Goal: Task Accomplishment & Management: Complete application form

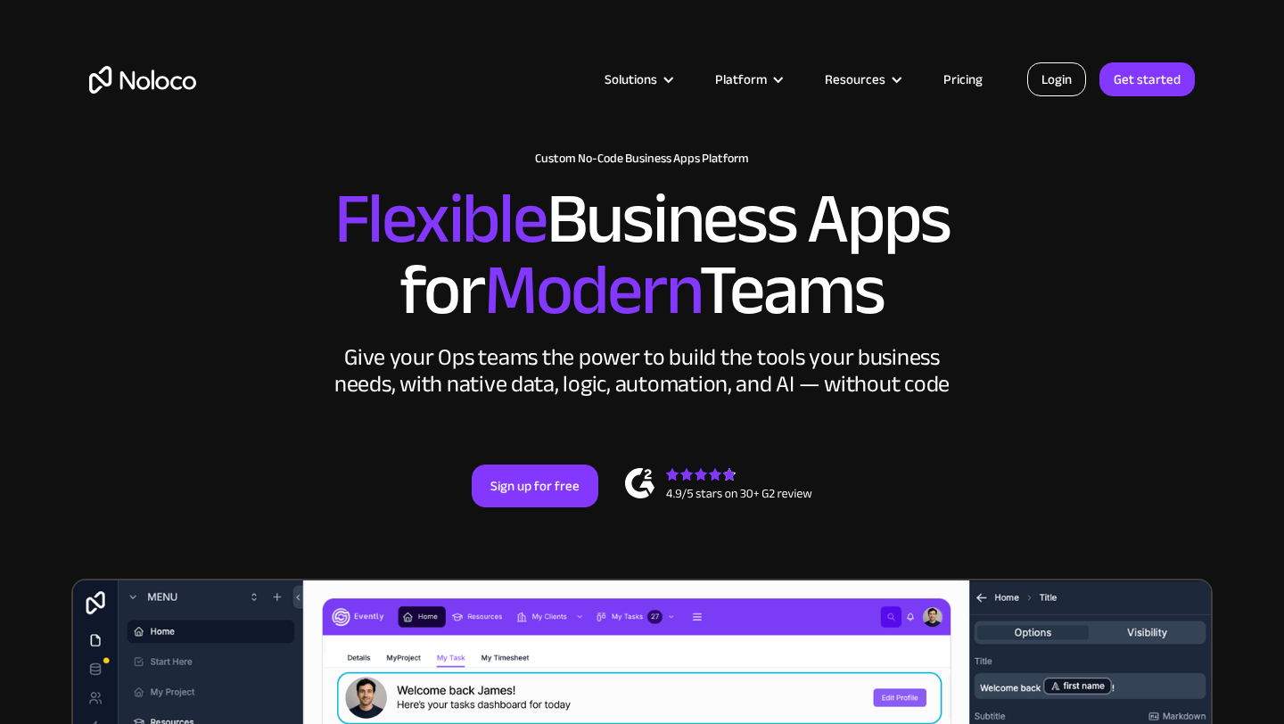
click at [1040, 77] on link "Login" at bounding box center [1056, 79] width 59 height 34
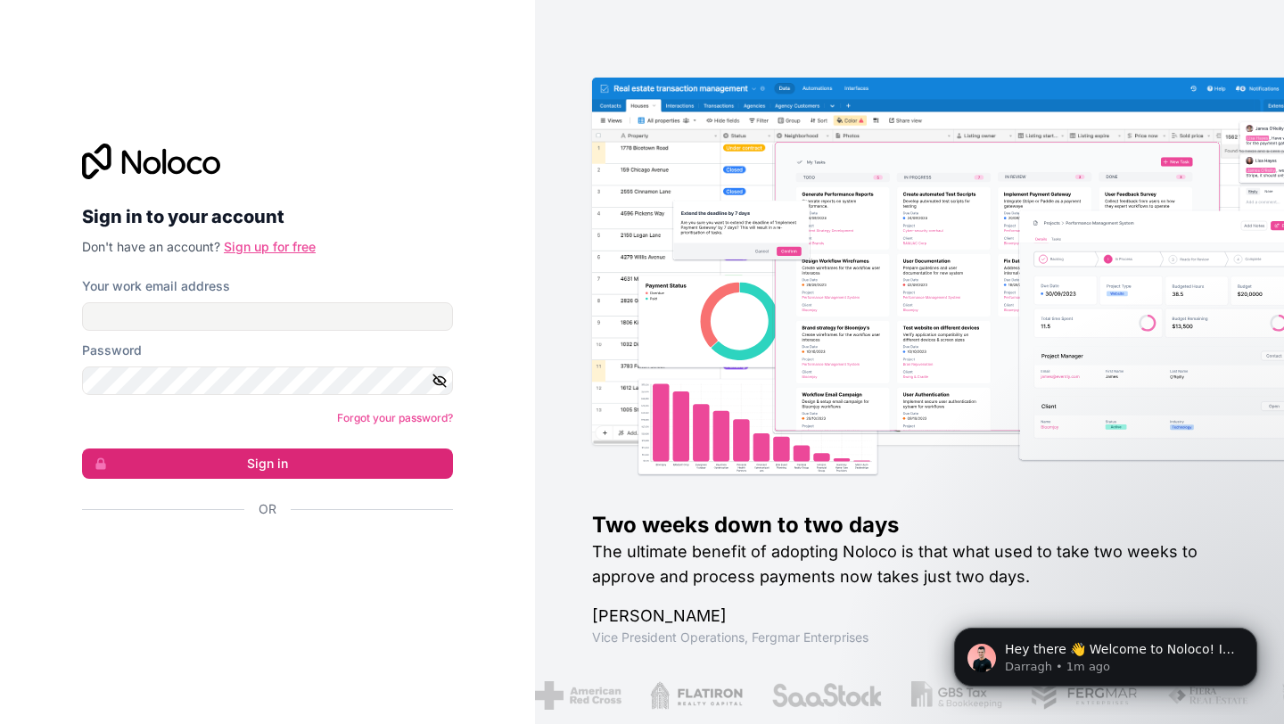
click at [284, 251] on link "Sign up for free" at bounding box center [270, 246] width 92 height 15
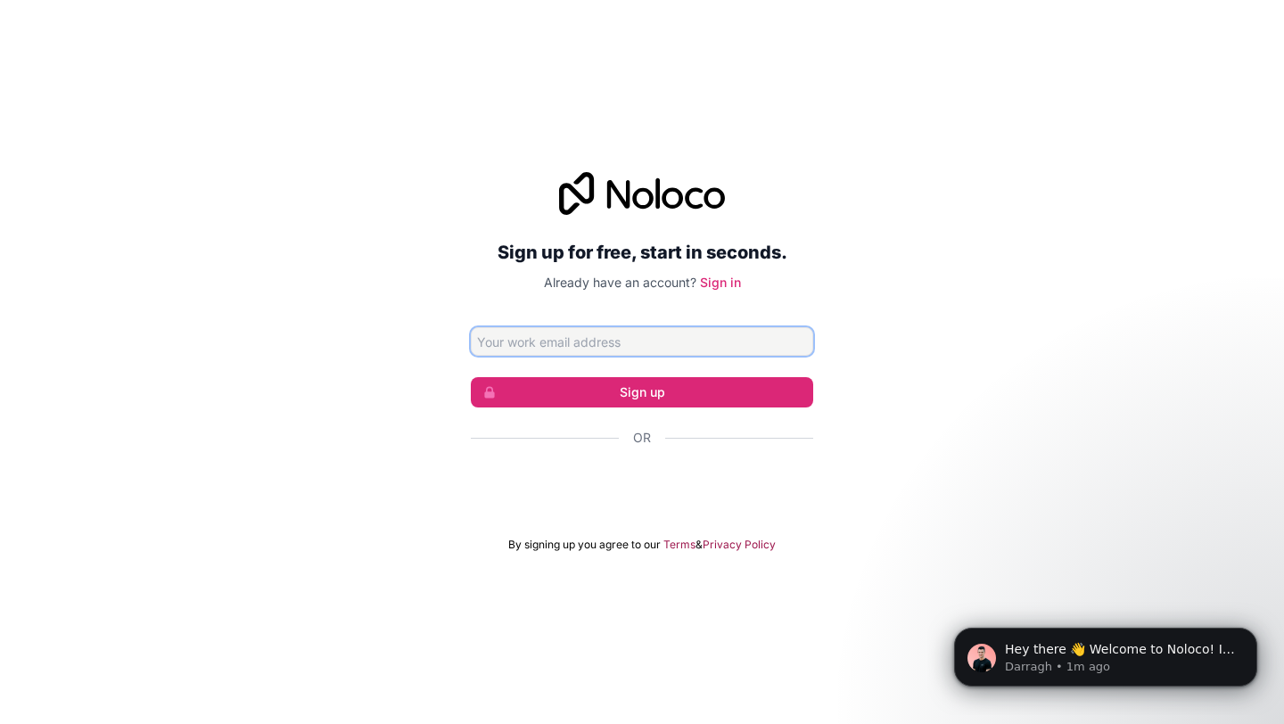
click at [617, 343] on input "Email address" at bounding box center [642, 341] width 342 height 29
type input "[EMAIL_ADDRESS][DOMAIN_NAME]"
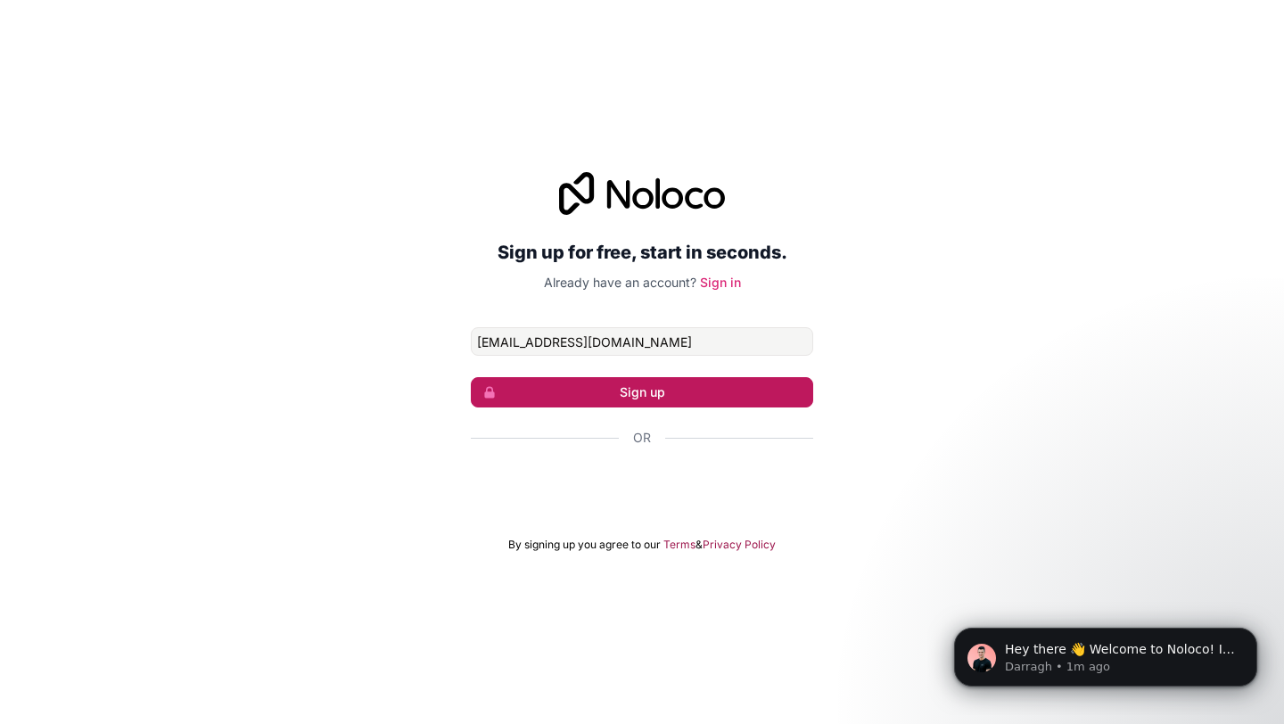
click at [654, 407] on button "Sign up" at bounding box center [642, 392] width 342 height 30
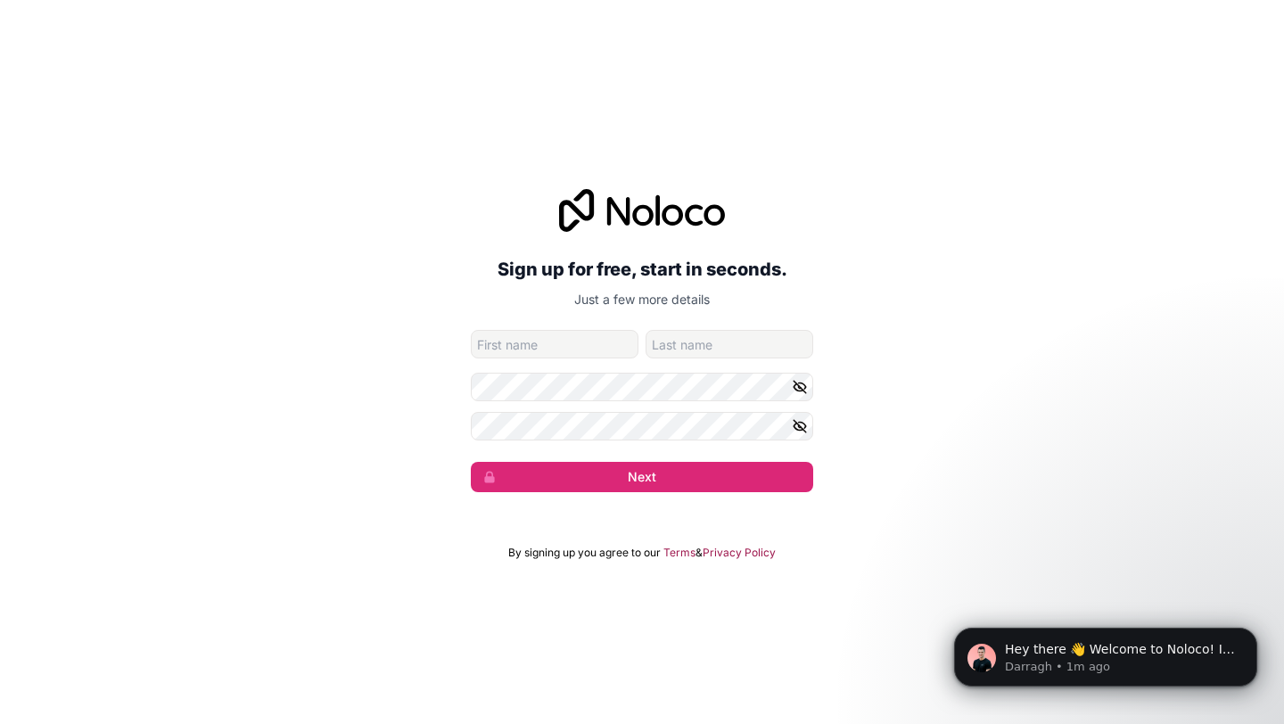
type input "a"
type input "Aditya"
type input "yadav"
click at [807, 430] on icon "button" at bounding box center [800, 426] width 16 height 16
click at [803, 382] on icon "button" at bounding box center [800, 387] width 16 height 16
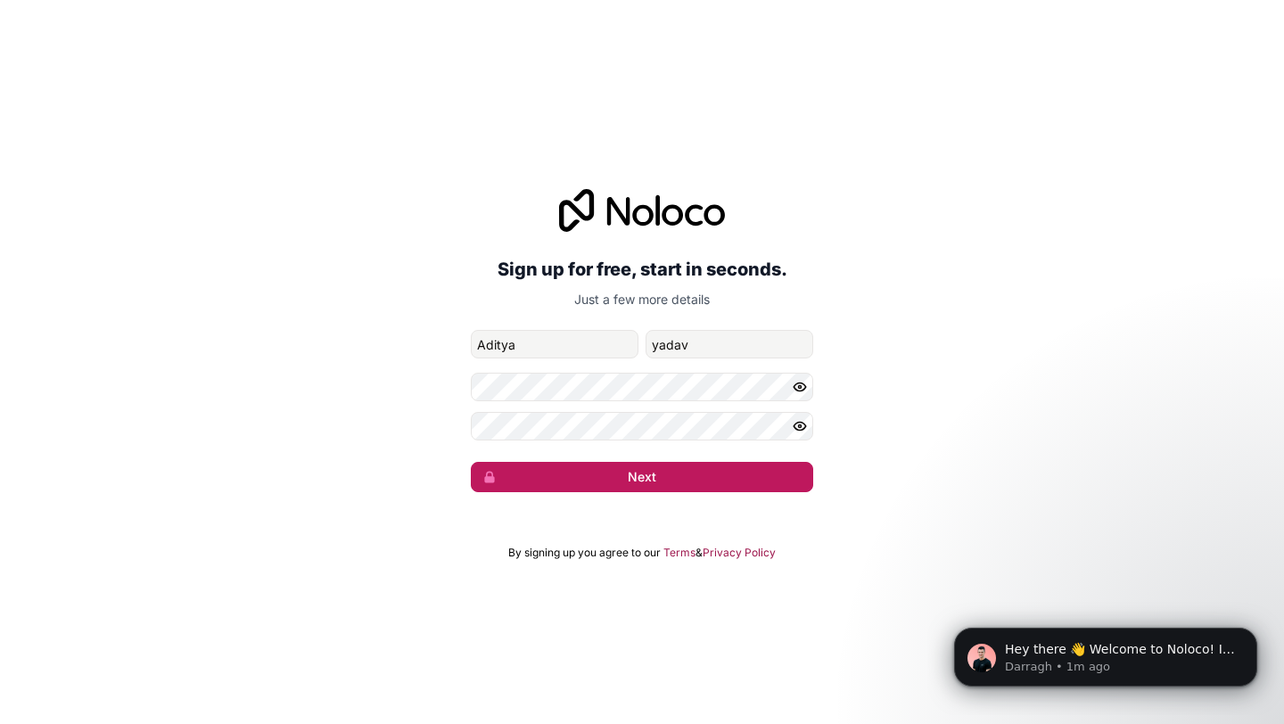
click at [761, 471] on button "Next" at bounding box center [642, 477] width 342 height 30
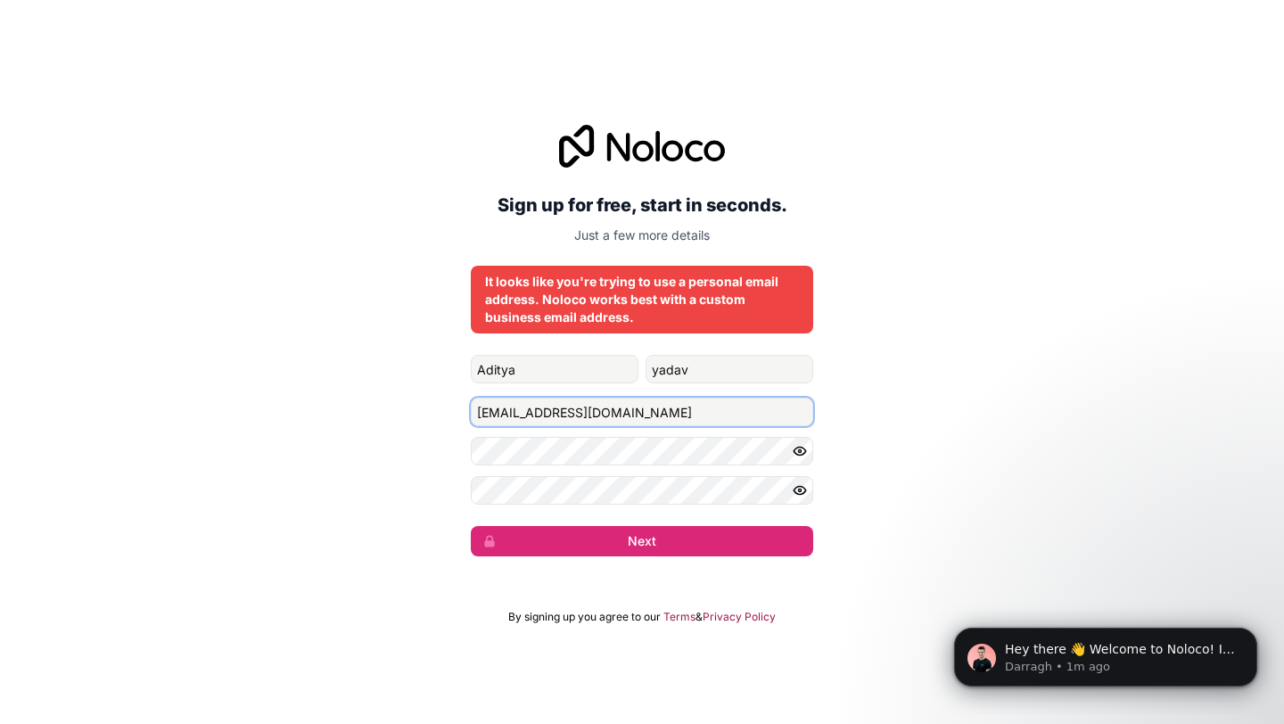
drag, startPoint x: 662, startPoint y: 407, endPoint x: 480, endPoint y: 405, distance: 182.8
click at [480, 405] on input "[EMAIL_ADDRESS][DOMAIN_NAME]" at bounding box center [642, 412] width 342 height 29
type input "w"
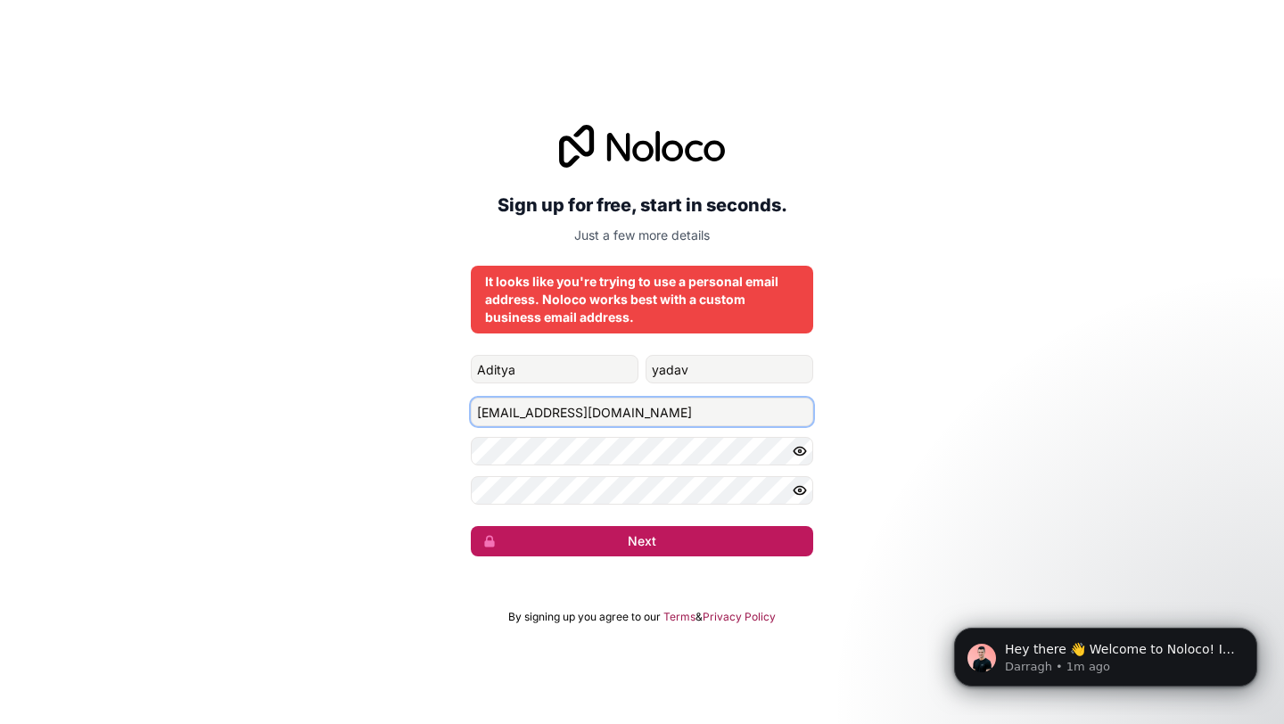
type input "[EMAIL_ADDRESS][DOMAIN_NAME]"
click at [559, 531] on button "Next" at bounding box center [642, 541] width 342 height 30
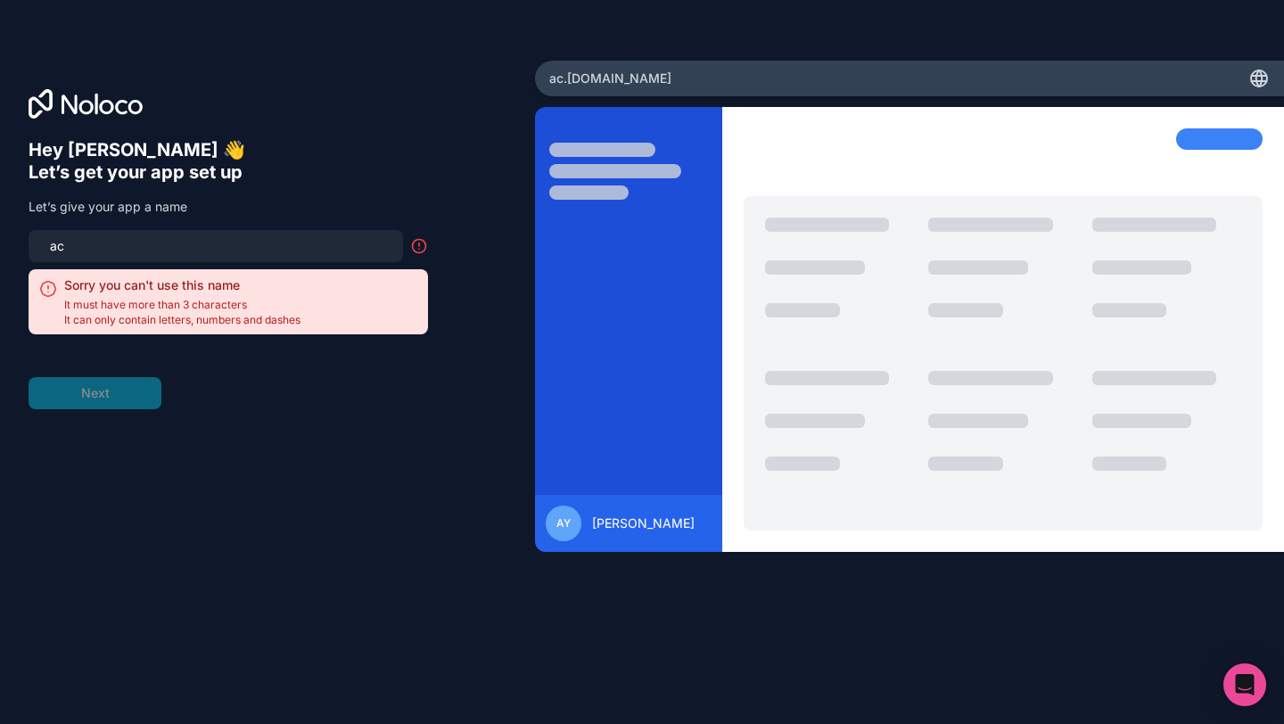
type input "a"
type input "d"
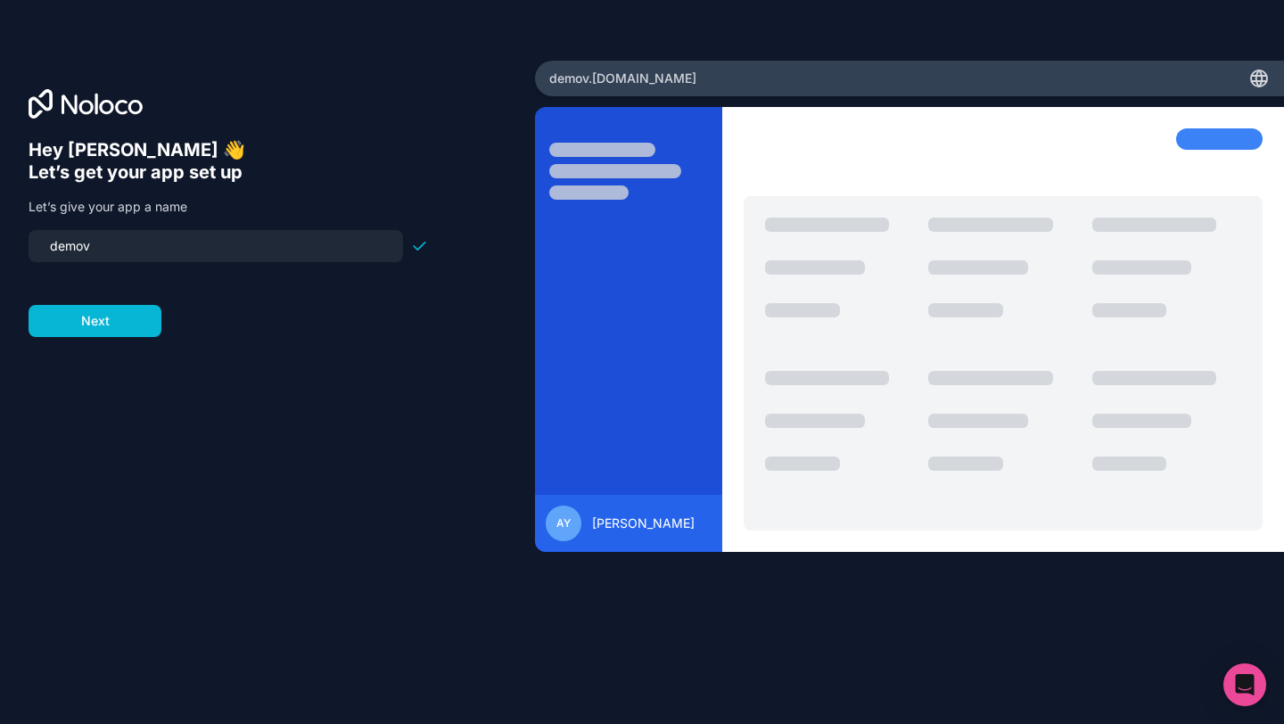
type input "demov"
click at [152, 322] on button "Next" at bounding box center [95, 321] width 133 height 32
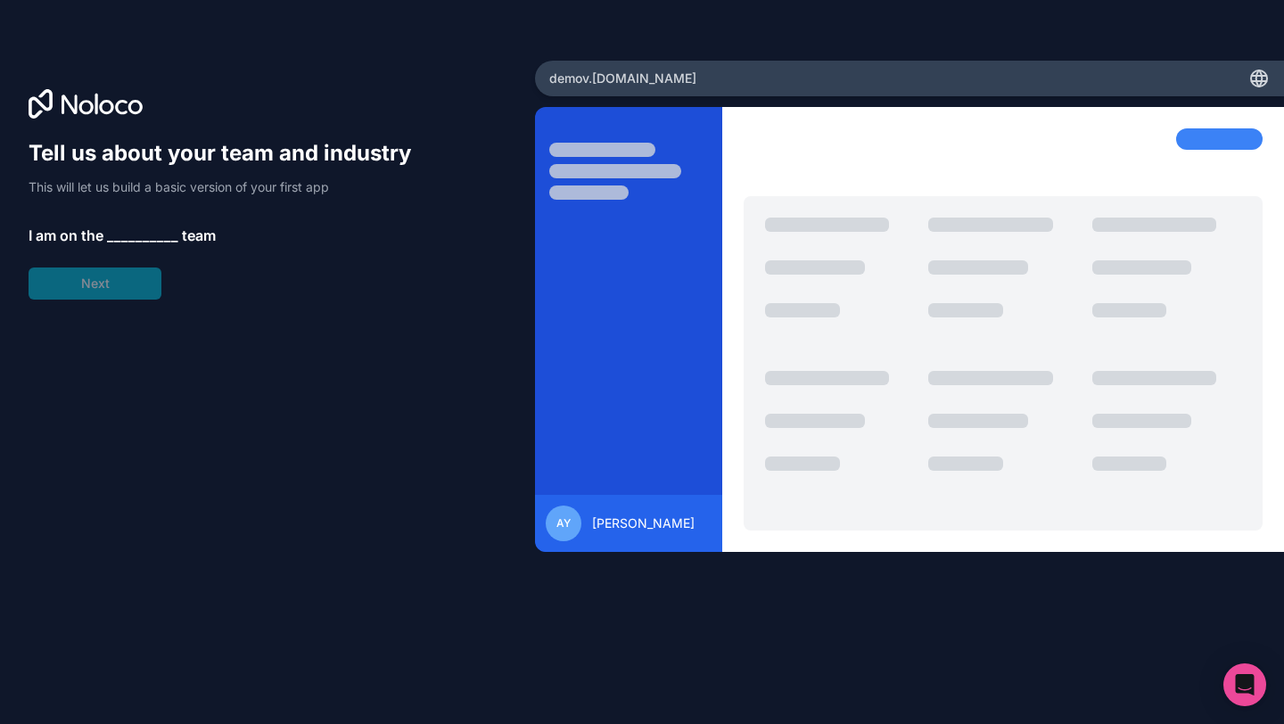
click at [141, 238] on span "__________" at bounding box center [142, 235] width 71 height 21
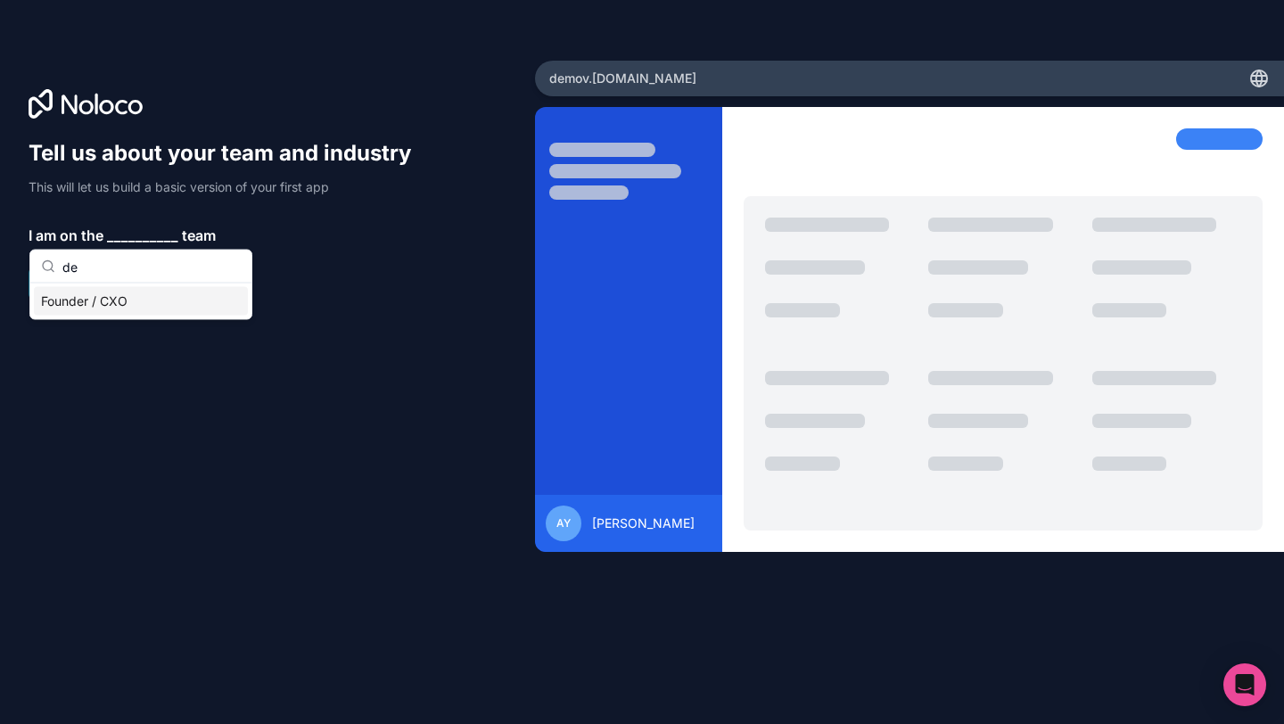
type input "d"
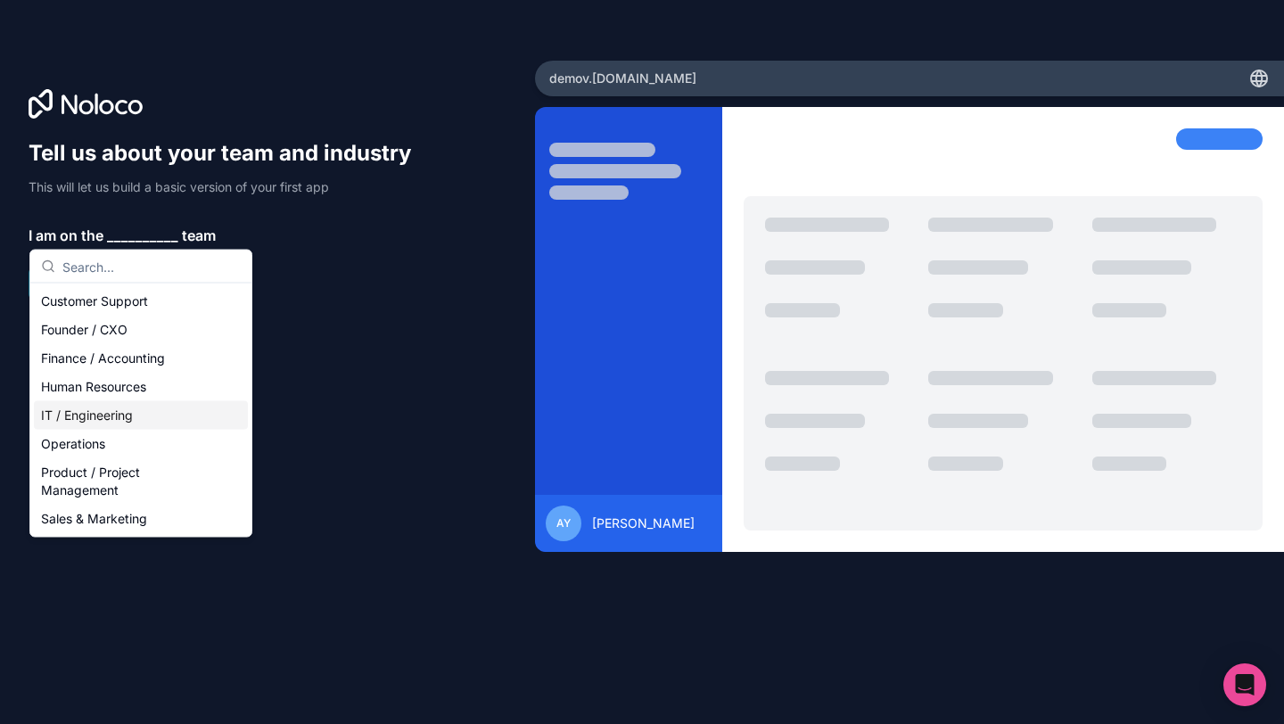
click at [116, 411] on div "IT / Engineering" at bounding box center [141, 415] width 214 height 29
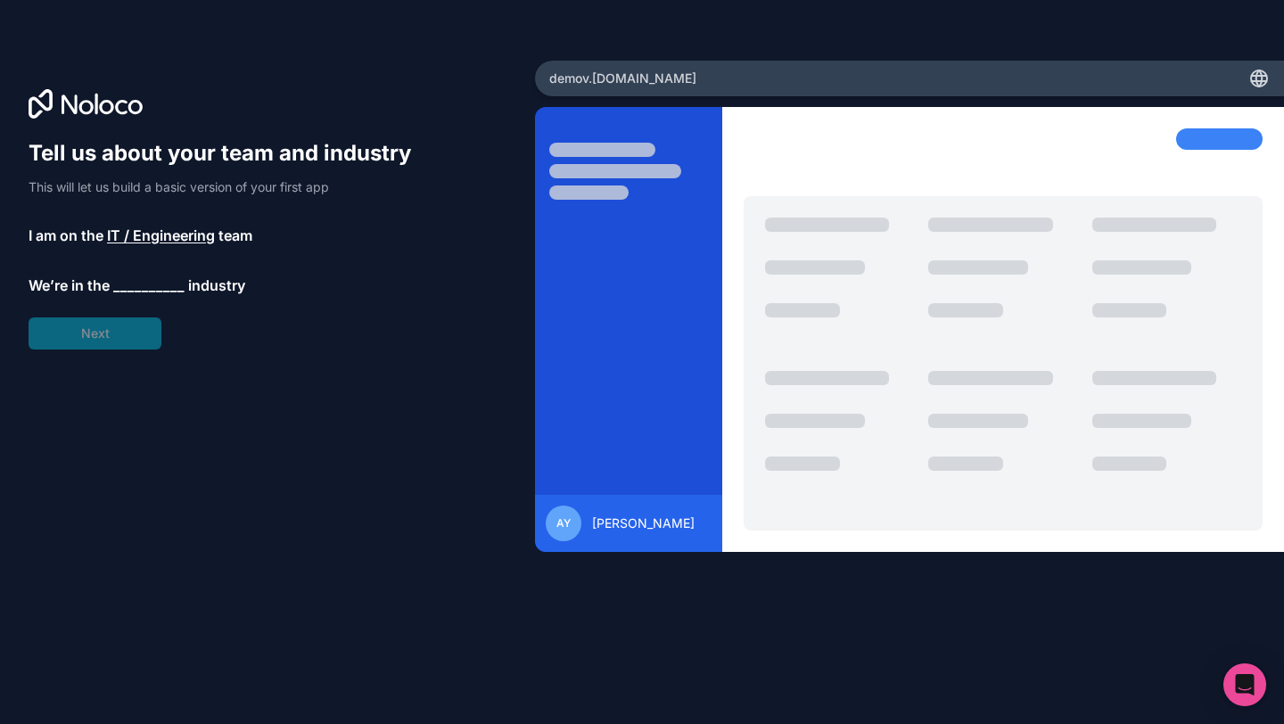
click at [161, 282] on span "__________" at bounding box center [148, 285] width 71 height 21
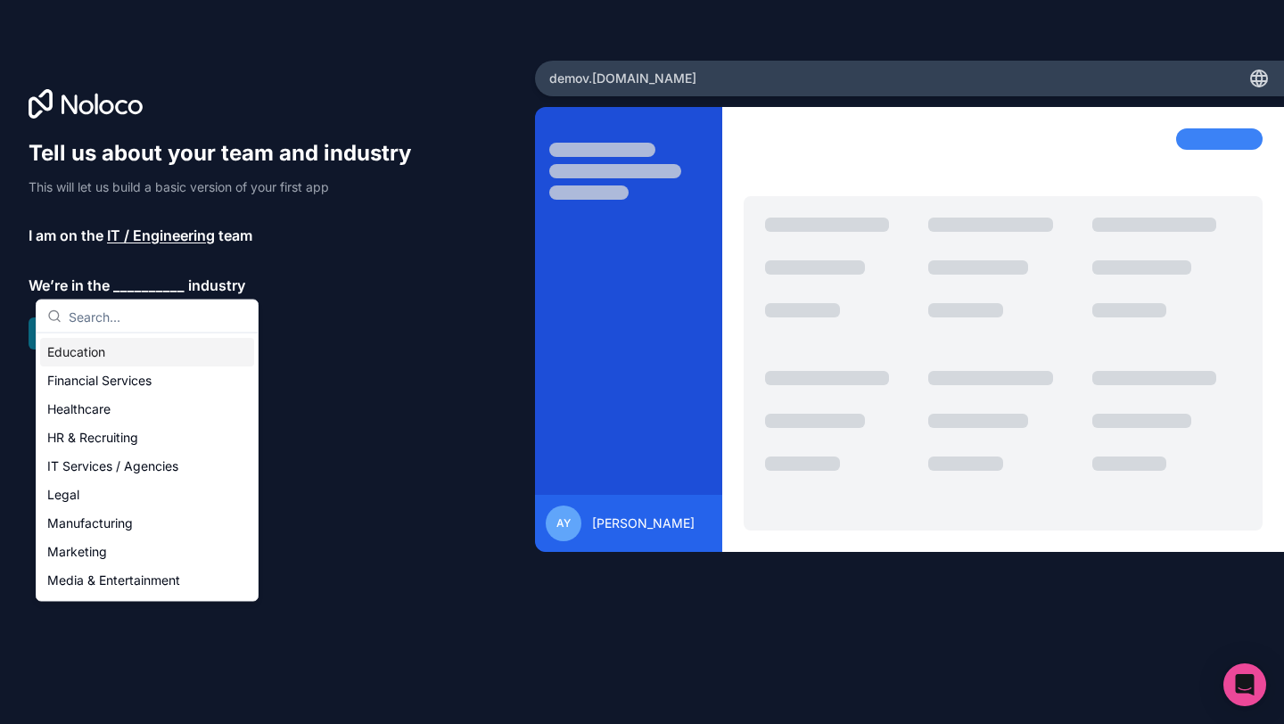
scroll to position [89, 0]
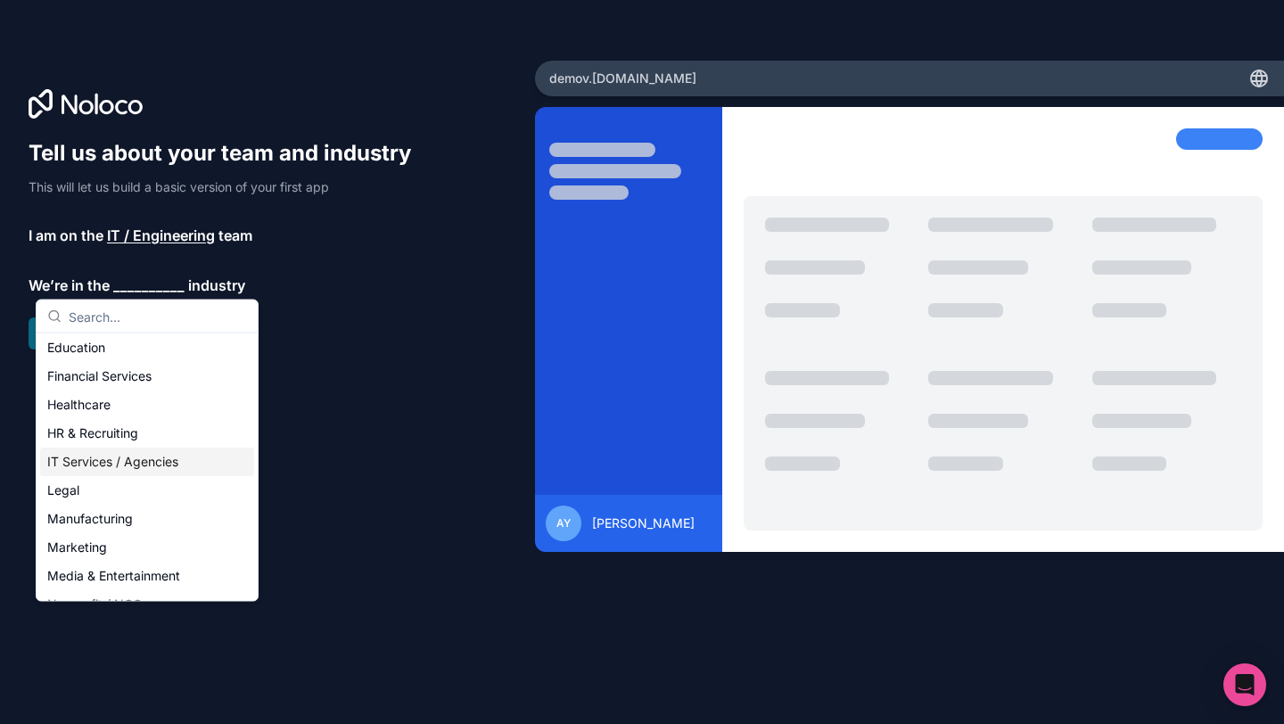
click at [142, 457] on div "IT Services / Agencies" at bounding box center [147, 462] width 214 height 29
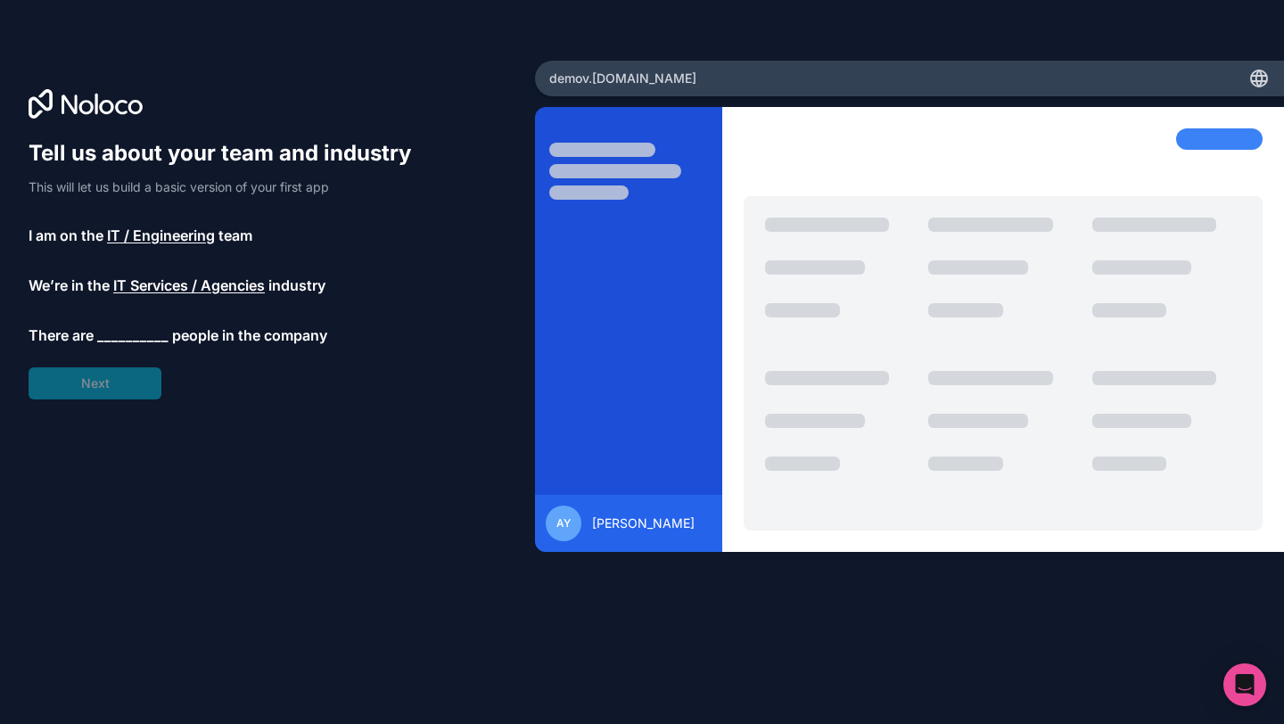
click at [126, 341] on span "__________" at bounding box center [132, 335] width 71 height 21
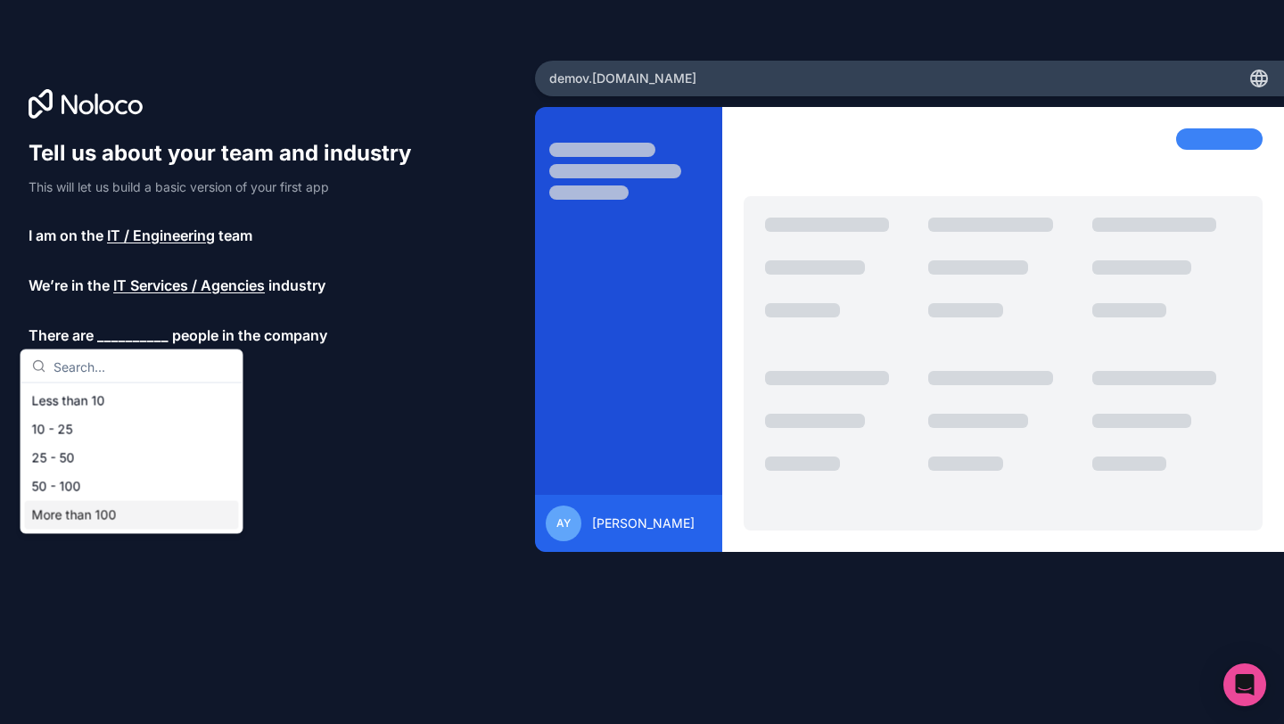
click at [115, 523] on div "More than 100" at bounding box center [132, 515] width 214 height 29
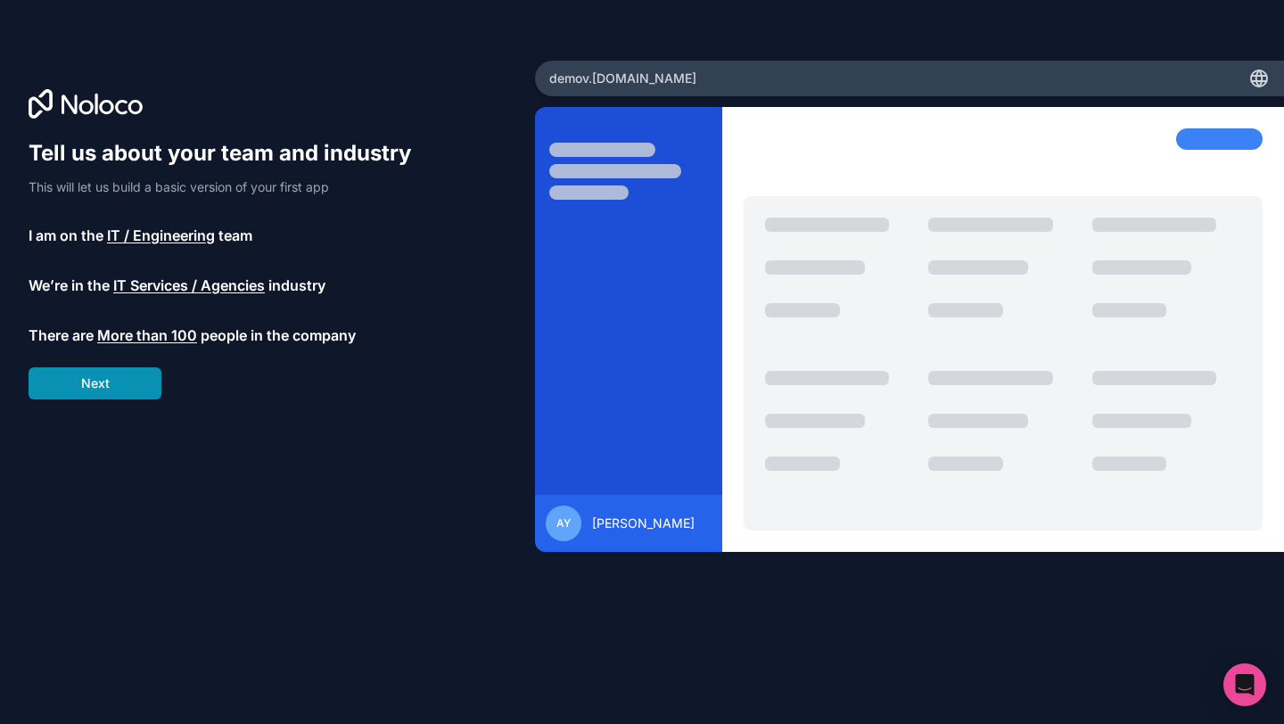
click at [119, 389] on button "Next" at bounding box center [95, 383] width 133 height 32
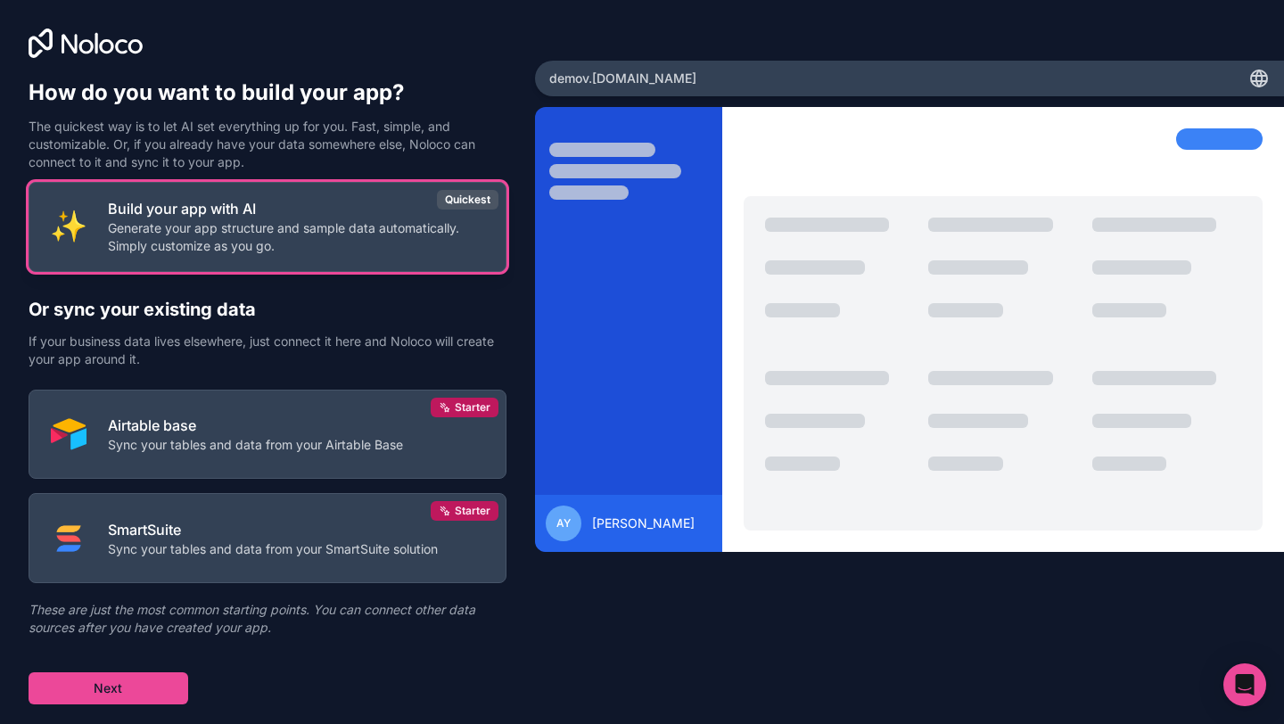
click at [256, 246] on p "Generate your app structure and sample data automatically. Simply customize as …" at bounding box center [296, 237] width 376 height 36
click at [283, 269] on button "Build your app with AI Generate your app structure and sample data automaticall…" at bounding box center [268, 227] width 478 height 90
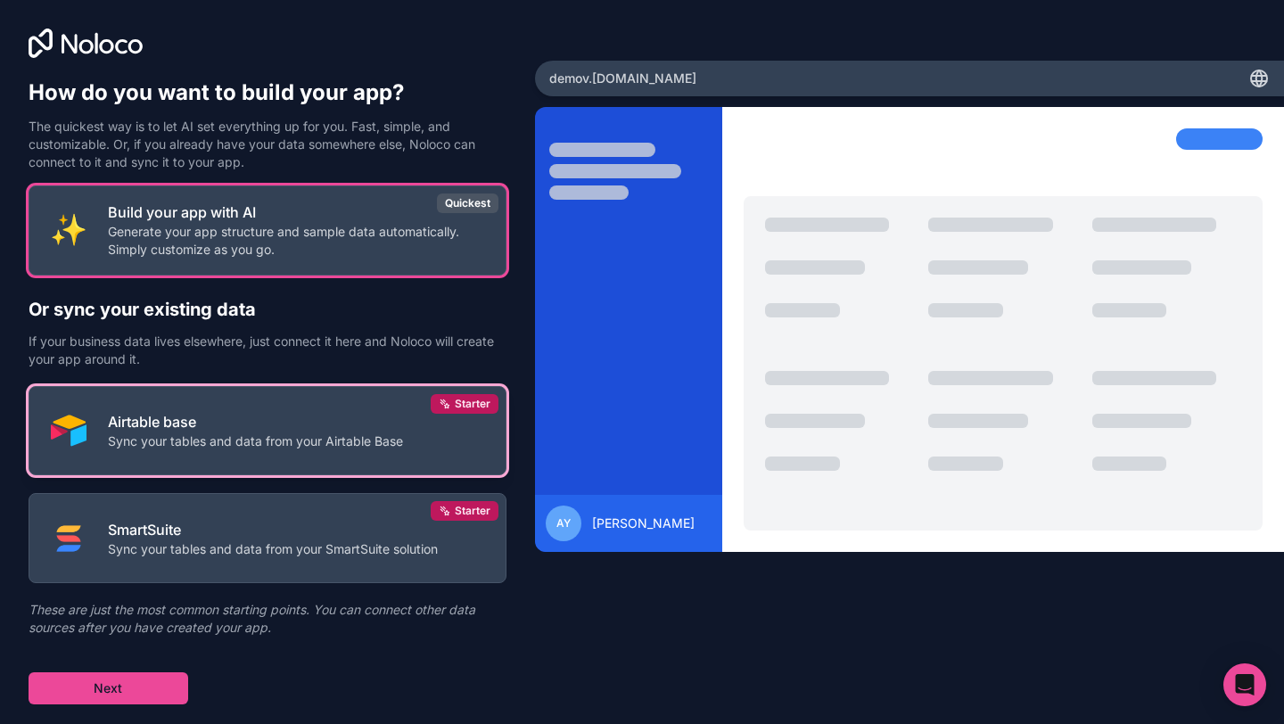
click at [261, 389] on button "Airtable base Sync your tables and data from your Airtable Base Starter" at bounding box center [268, 431] width 478 height 90
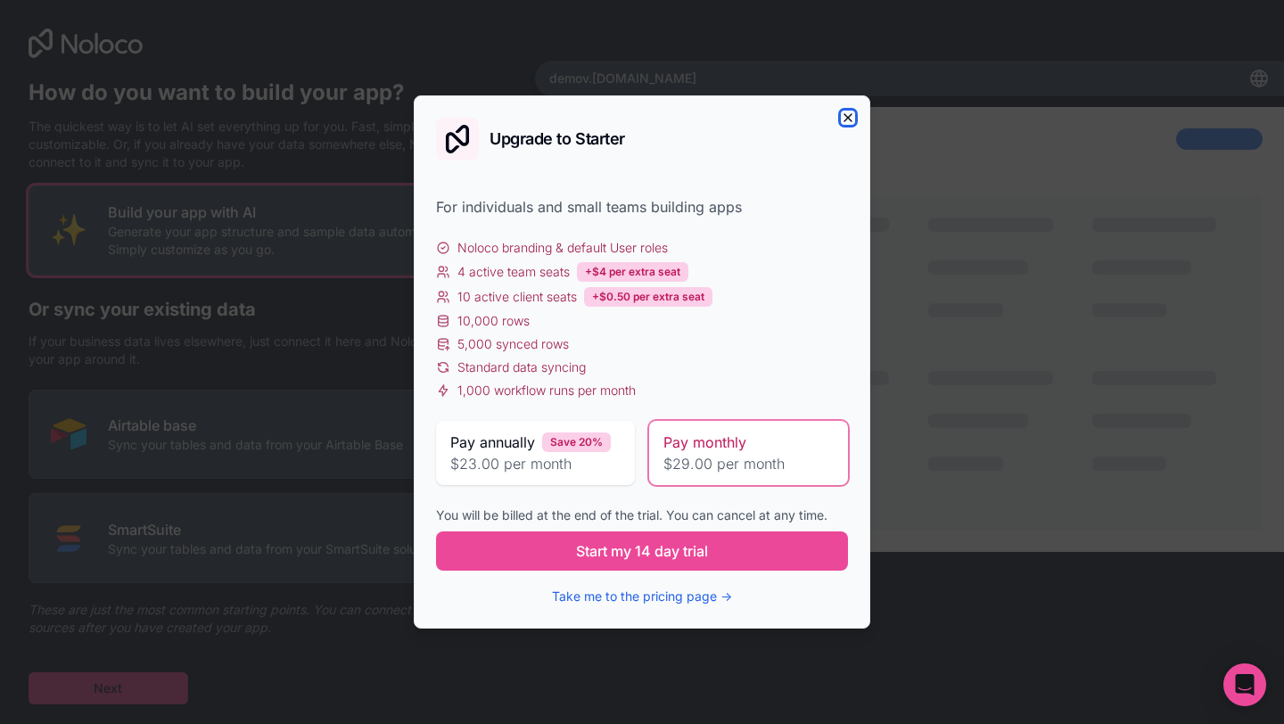
click at [852, 116] on icon "button" at bounding box center [848, 118] width 14 height 14
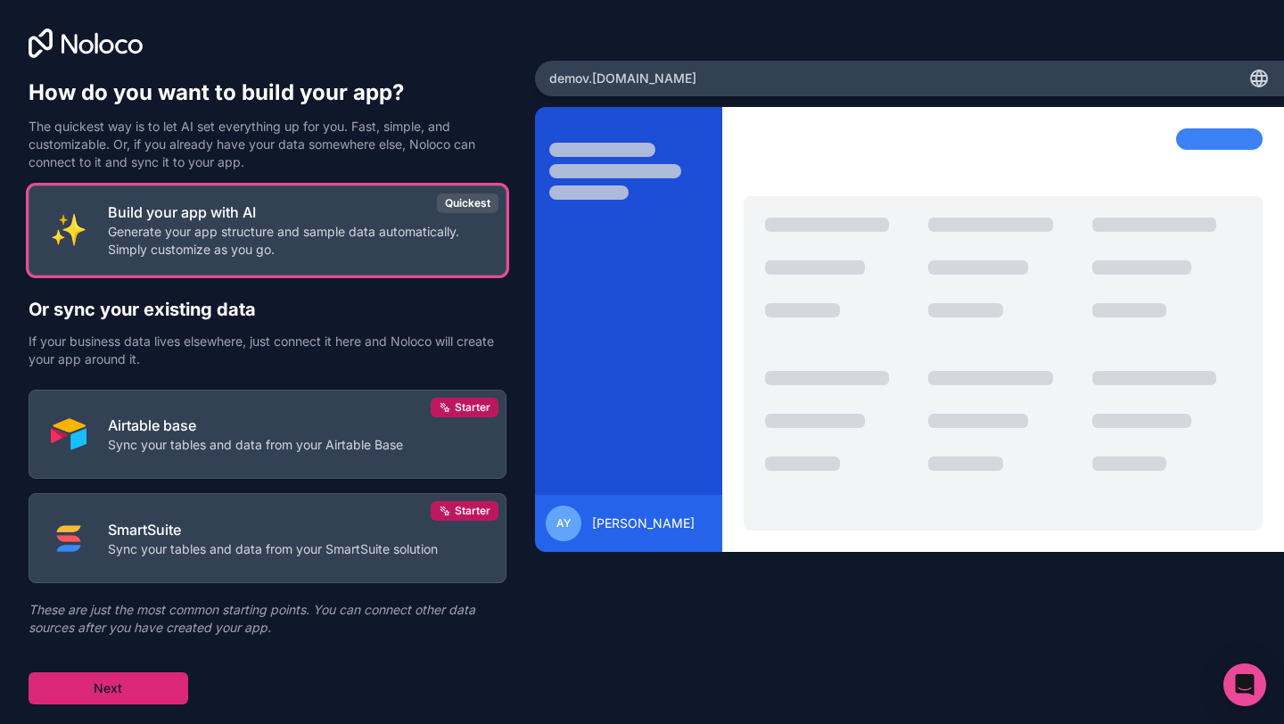
click at [103, 684] on button "Next" at bounding box center [109, 688] width 160 height 32
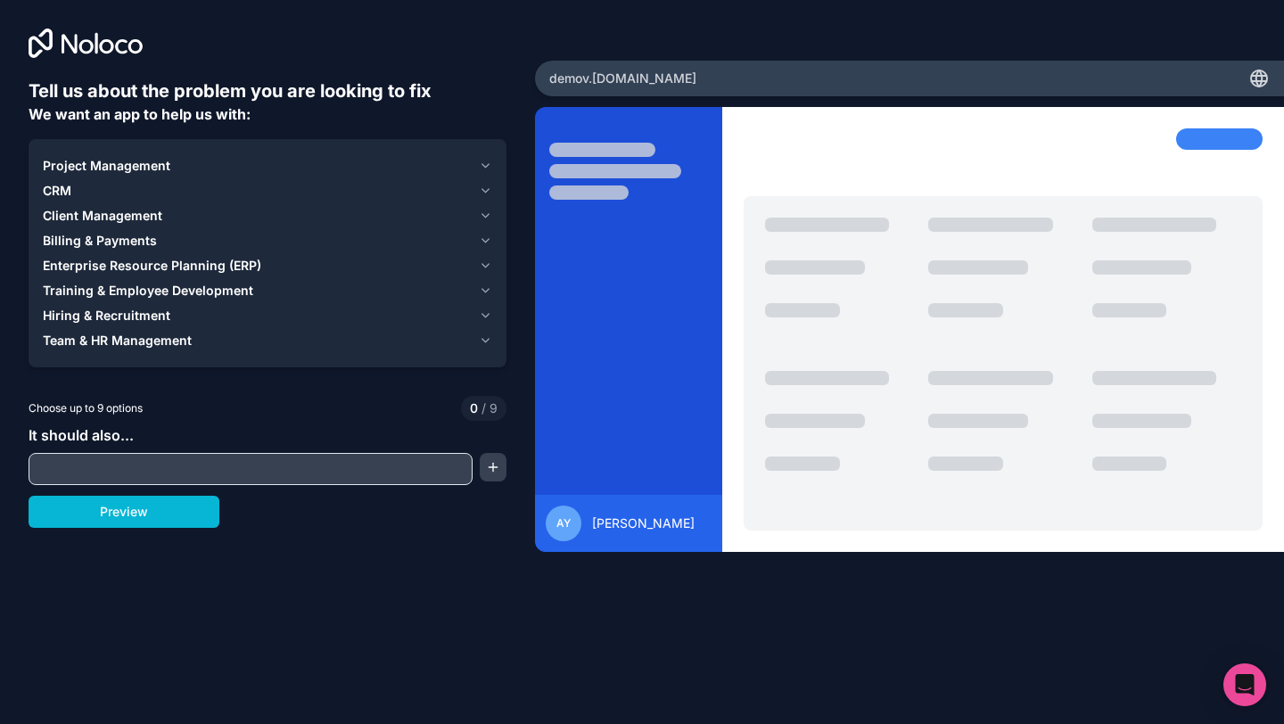
click at [129, 484] on div at bounding box center [251, 469] width 444 height 32
click at [169, 468] on input "text" at bounding box center [250, 469] width 435 height 25
click at [144, 515] on button "Preview" at bounding box center [124, 512] width 191 height 32
click at [171, 341] on span "Team & HR Management" at bounding box center [117, 341] width 149 height 18
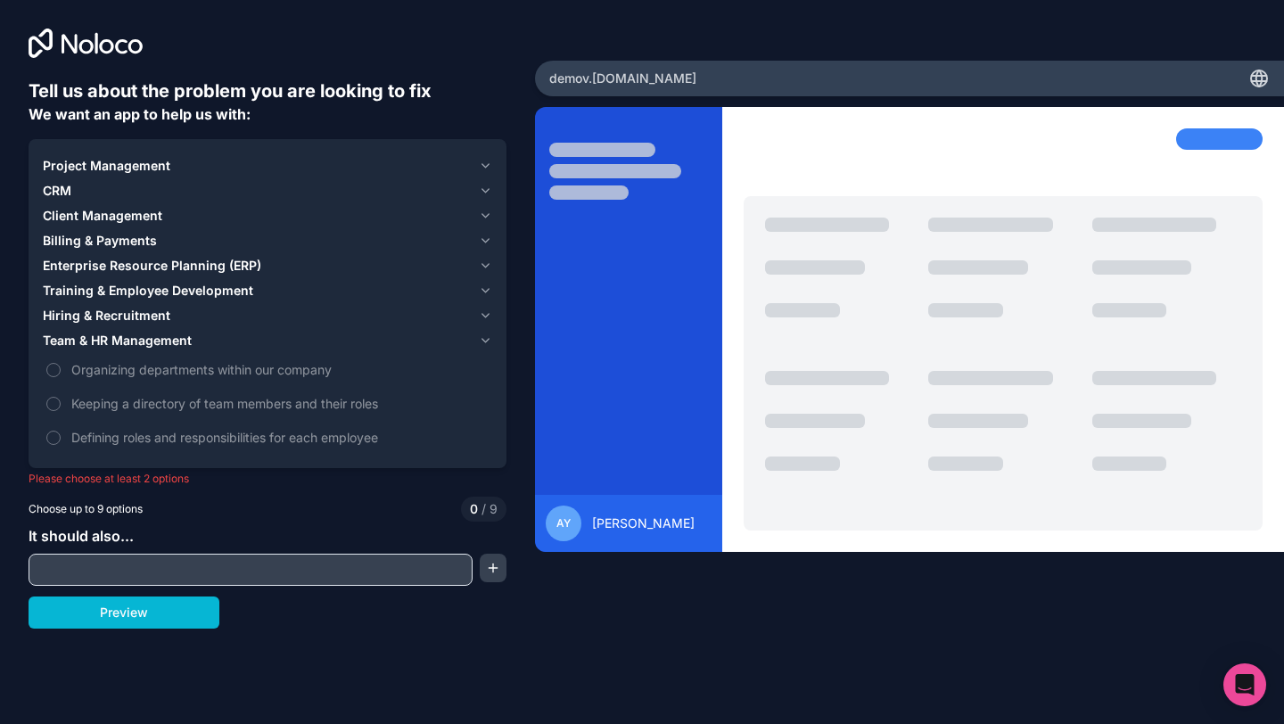
click at [171, 341] on span "Team & HR Management" at bounding box center [117, 341] width 149 height 18
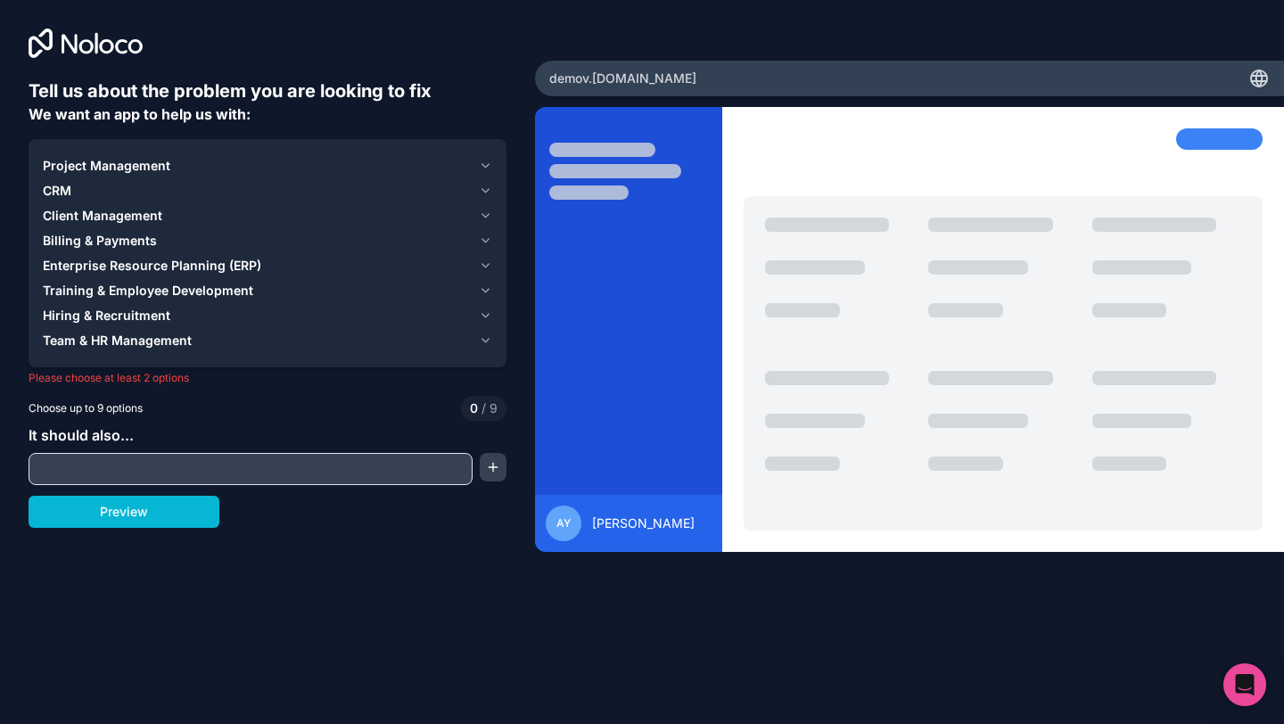
click at [184, 173] on div "Project Management" at bounding box center [257, 166] width 429 height 18
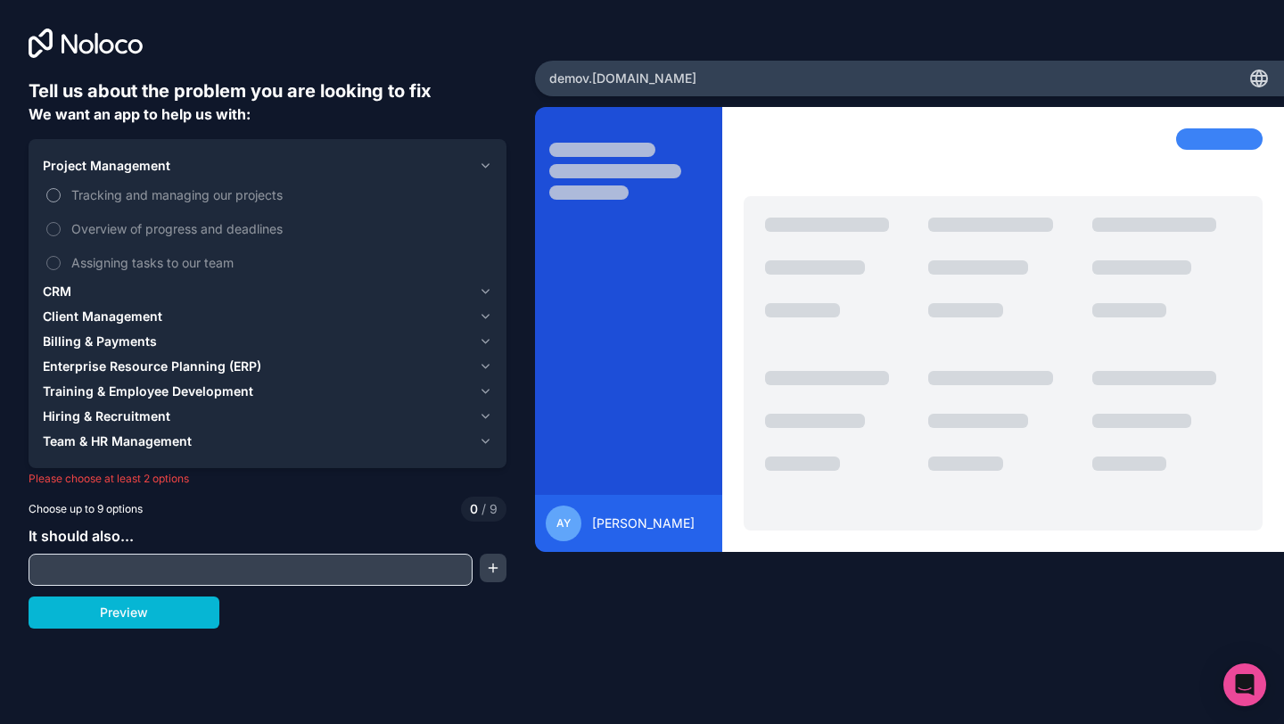
click at [62, 192] on label "Tracking and managing our projects" at bounding box center [267, 194] width 449 height 33
click at [61, 192] on button "Tracking and managing our projects" at bounding box center [53, 195] width 14 height 14
click at [67, 234] on label "Overview of progress and deadlines" at bounding box center [267, 228] width 449 height 33
click at [61, 234] on button "Overview of progress and deadlines" at bounding box center [53, 229] width 14 height 14
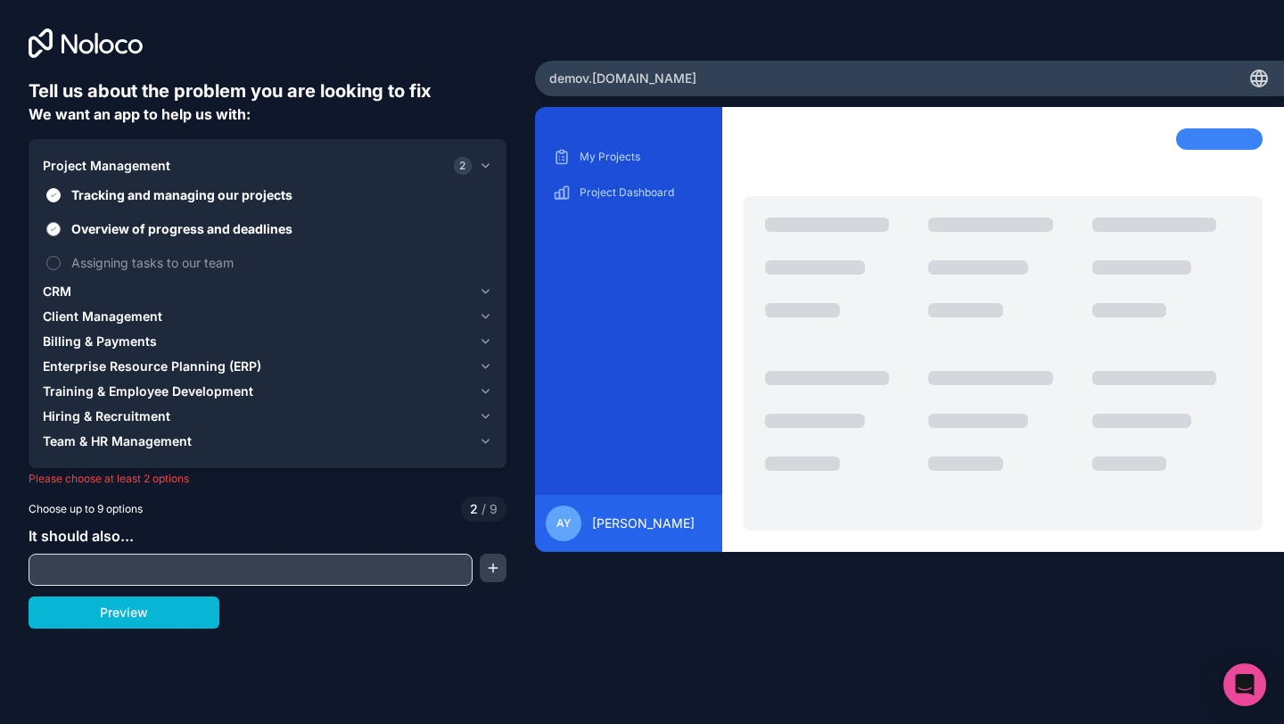
click at [67, 228] on label "Overview of progress and deadlines" at bounding box center [267, 228] width 449 height 33
click at [61, 228] on button "Overview of progress and deadlines" at bounding box center [53, 229] width 14 height 14
click at [60, 233] on label "Overview of progress and deadlines" at bounding box center [267, 228] width 449 height 33
click at [60, 233] on button "Overview of progress and deadlines" at bounding box center [53, 229] width 14 height 14
click at [60, 255] on label "Assigning tasks to our team" at bounding box center [267, 262] width 449 height 33
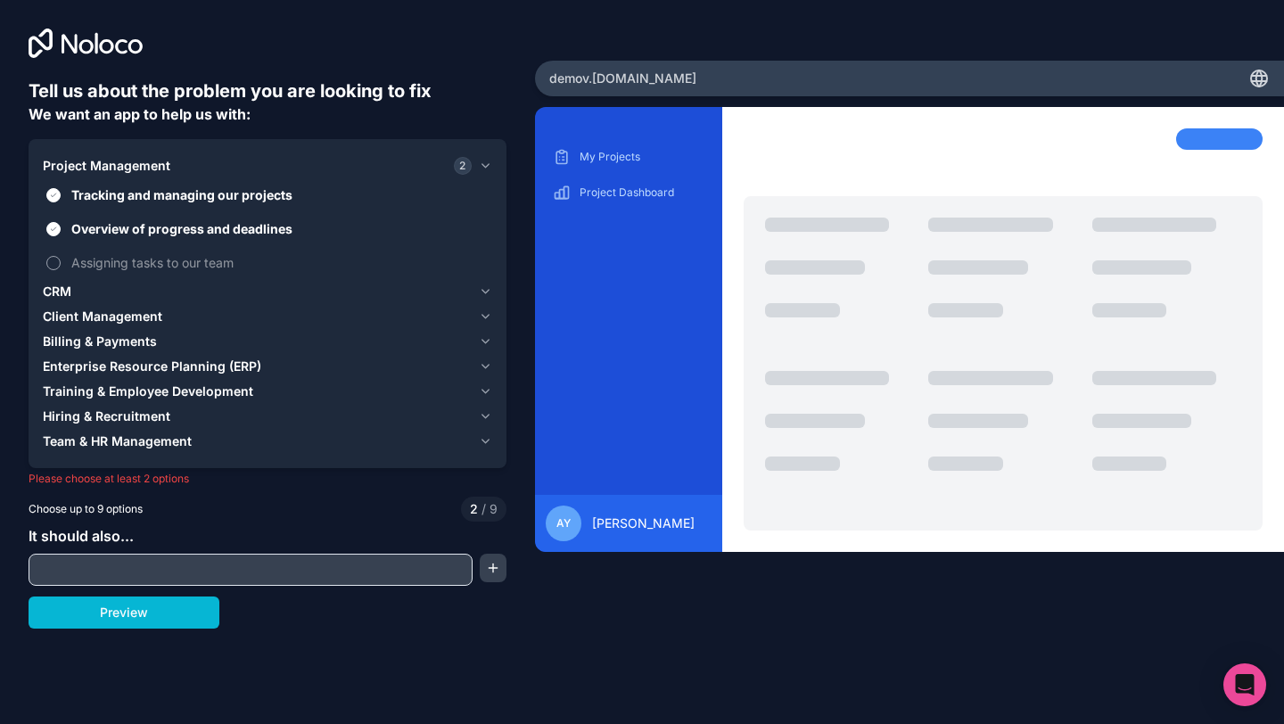
click at [60, 256] on button "Assigning tasks to our team" at bounding box center [53, 263] width 14 height 14
click at [136, 288] on div "CRM" at bounding box center [257, 292] width 429 height 18
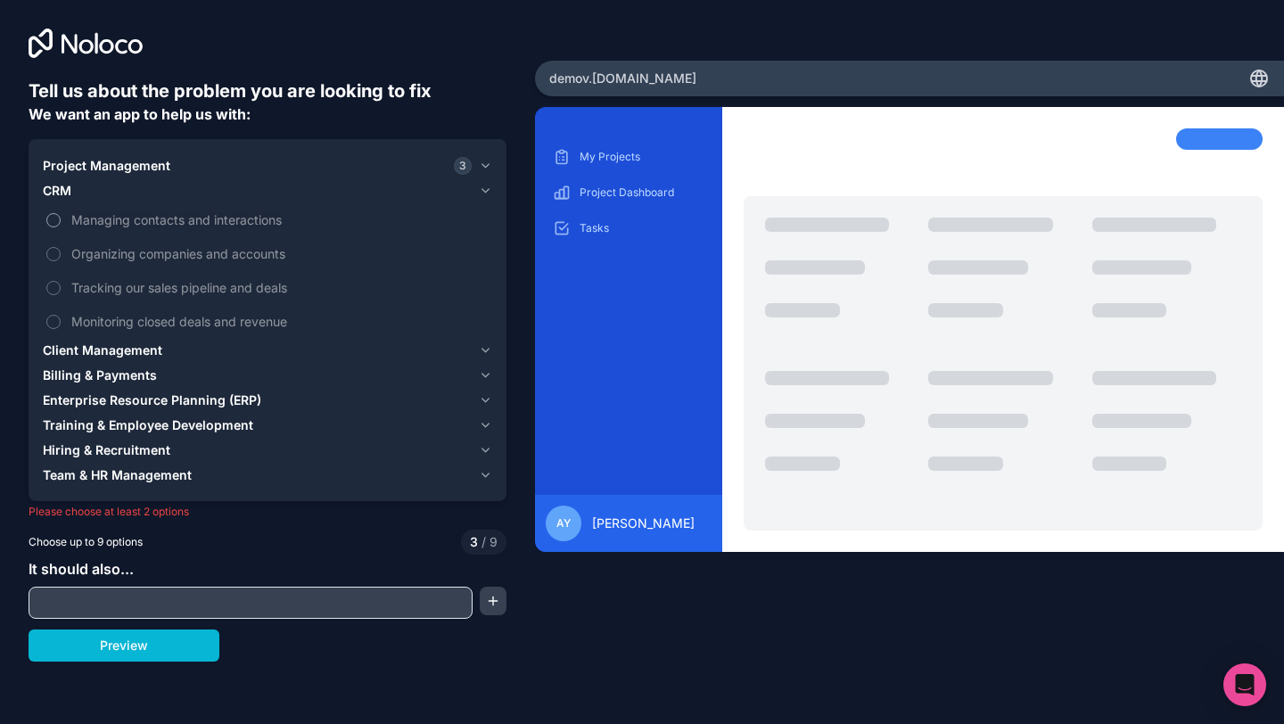
click at [83, 226] on span "Managing contacts and interactions" at bounding box center [279, 219] width 417 height 19
click at [61, 226] on button "Managing contacts and interactions" at bounding box center [53, 220] width 14 height 14
click at [84, 251] on span "Organizing companies and accounts" at bounding box center [279, 253] width 417 height 19
click at [61, 251] on button "Organizing companies and accounts" at bounding box center [53, 254] width 14 height 14
click at [86, 271] on label "Tracking our sales pipeline and deals" at bounding box center [267, 287] width 449 height 33
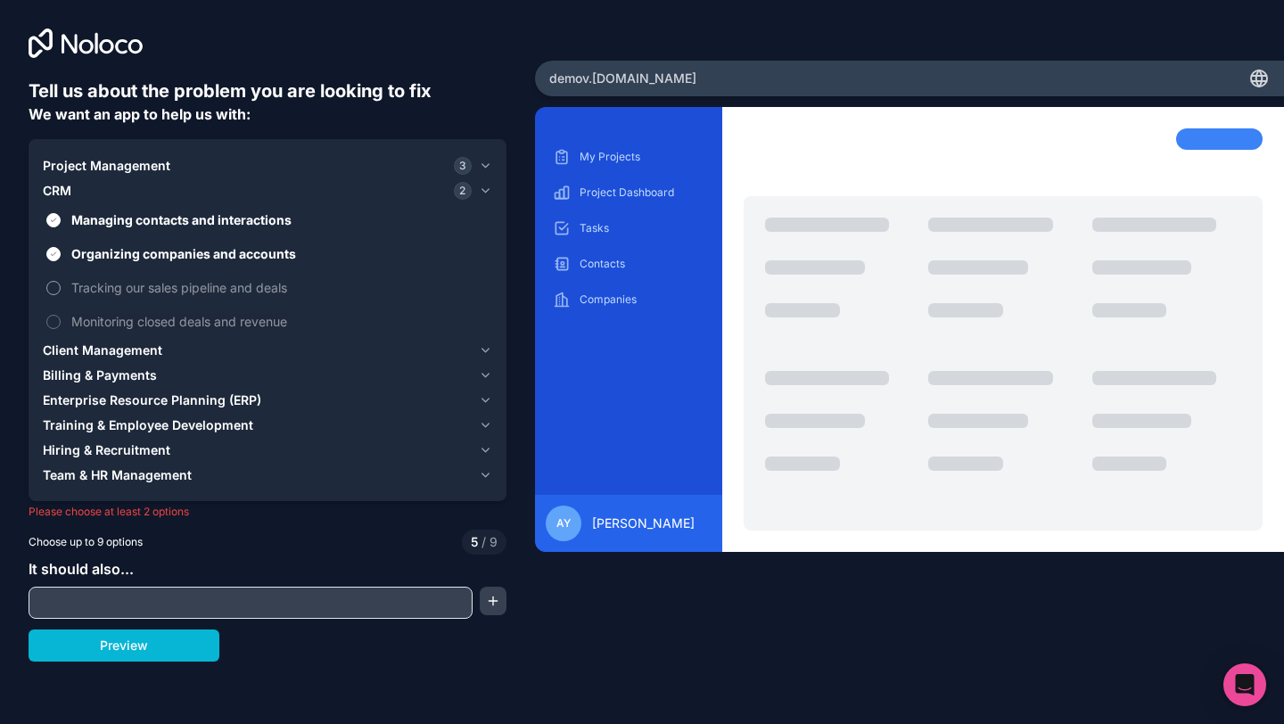
click at [61, 281] on button "Tracking our sales pipeline and deals" at bounding box center [53, 288] width 14 height 14
click at [86, 296] on span "Tracking our sales pipeline and deals" at bounding box center [279, 287] width 417 height 19
click at [61, 295] on button "Tracking our sales pipeline and deals" at bounding box center [53, 288] width 14 height 14
click at [92, 299] on label "Tracking our sales pipeline and deals" at bounding box center [267, 287] width 449 height 33
click at [61, 295] on button "Tracking our sales pipeline and deals" at bounding box center [53, 288] width 14 height 14
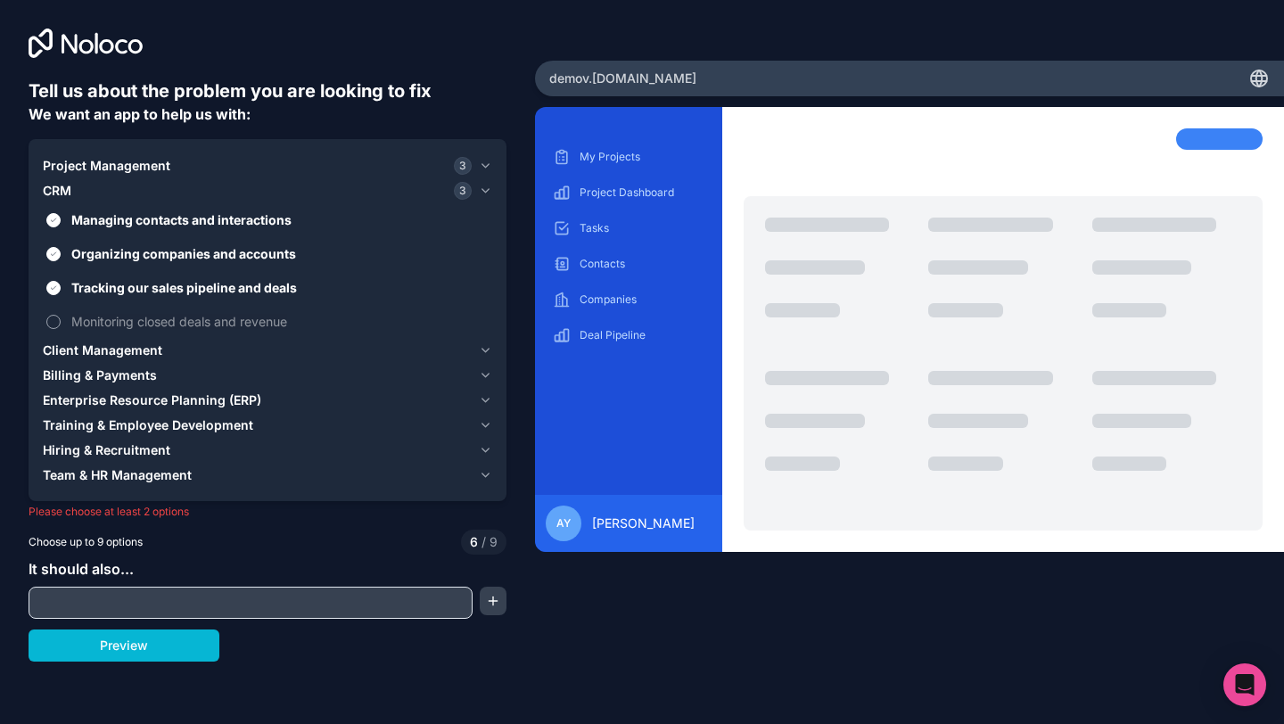
click at [94, 315] on span "Monitoring closed deals and revenue" at bounding box center [279, 321] width 417 height 19
click at [61, 315] on button "Monitoring closed deals and revenue" at bounding box center [53, 322] width 14 height 14
click at [126, 356] on span "Client Management" at bounding box center [102, 350] width 119 height 18
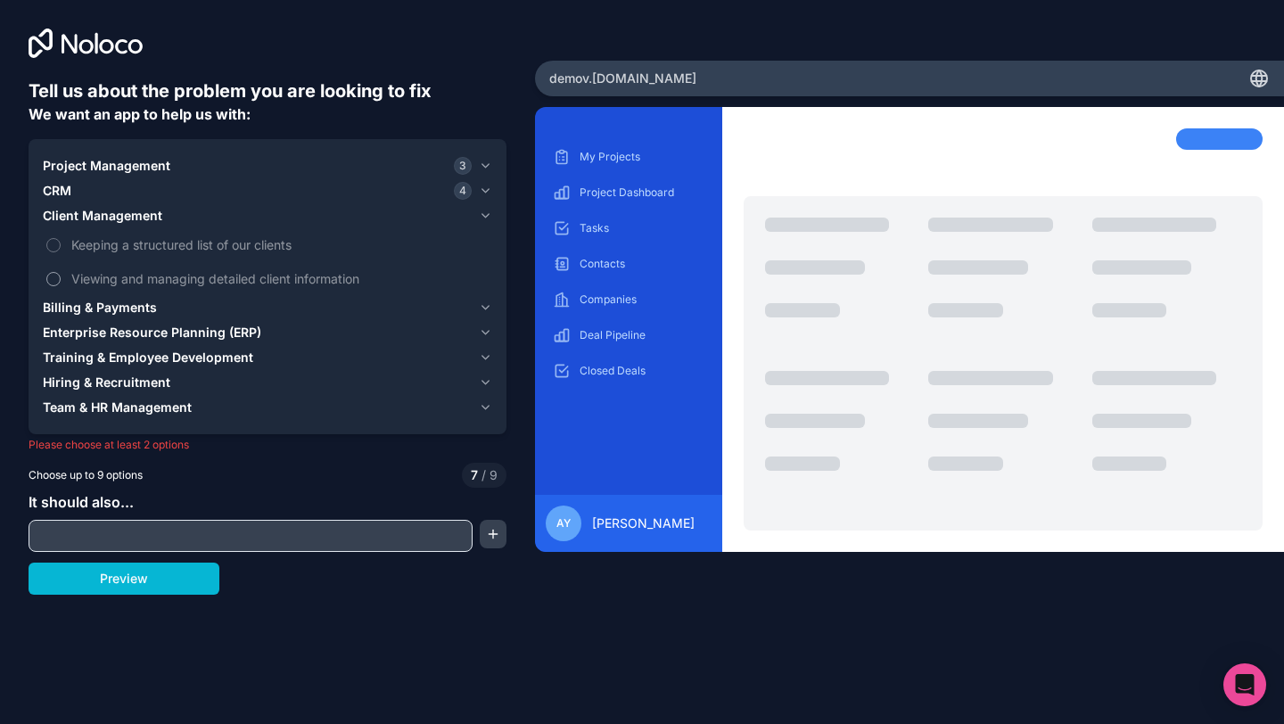
click at [133, 266] on label "Viewing and managing detailed client information" at bounding box center [267, 278] width 449 height 33
click at [61, 272] on button "Viewing and managing detailed client information" at bounding box center [53, 279] width 14 height 14
click at [136, 251] on span "Keeping a structured list of our clients" at bounding box center [279, 244] width 417 height 19
click at [61, 251] on button "Keeping a structured list of our clients" at bounding box center [53, 245] width 14 height 14
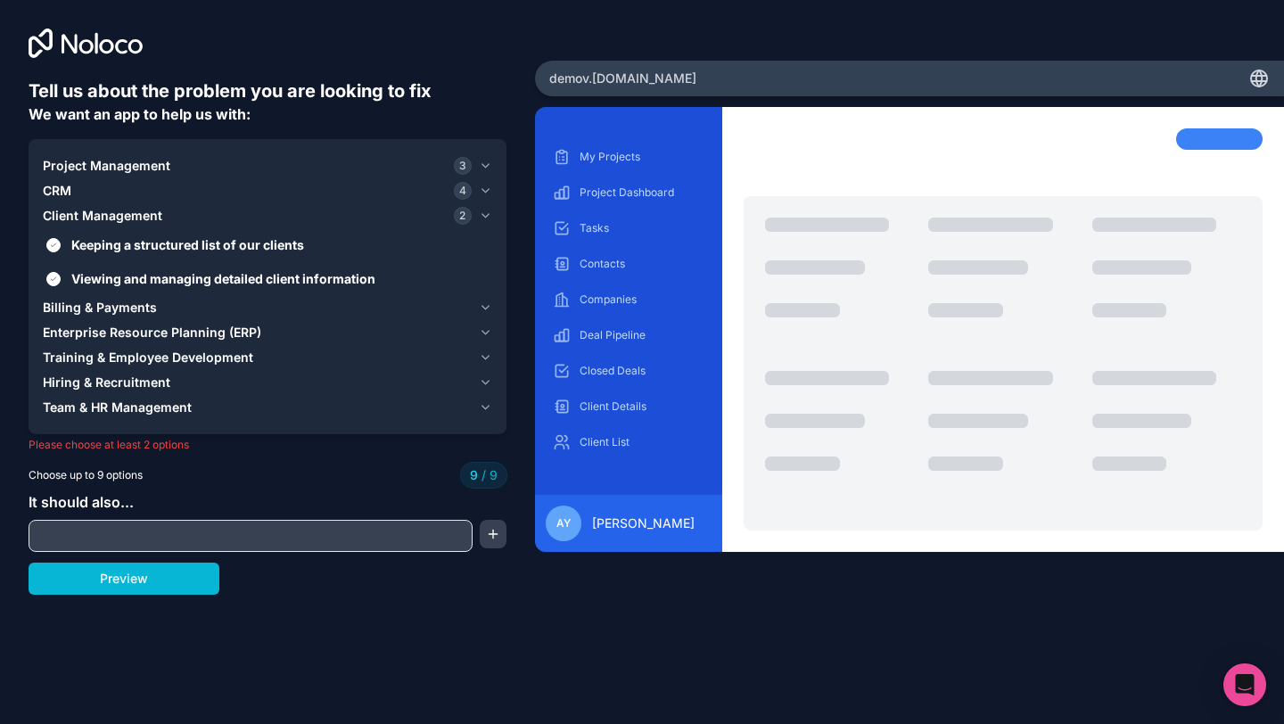
click at [137, 338] on span "Enterprise Resource Planning (ERP)" at bounding box center [152, 333] width 218 height 18
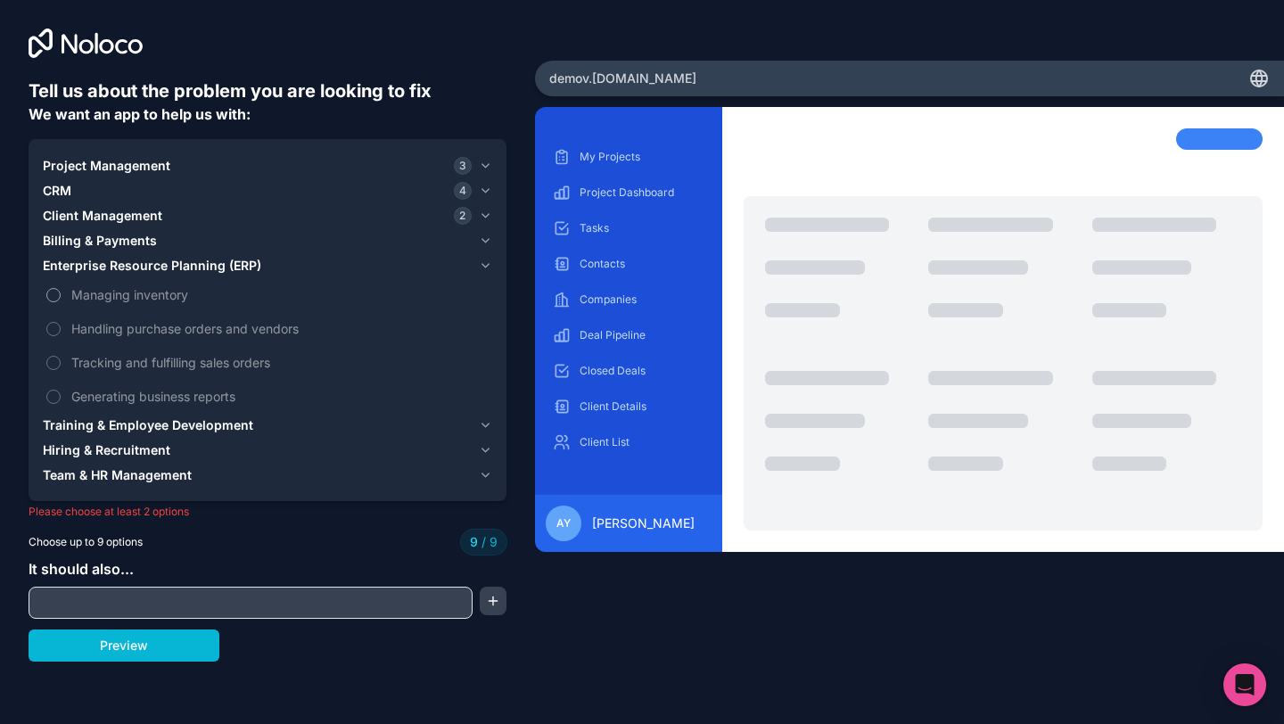
click at [134, 297] on span "Managing inventory" at bounding box center [279, 294] width 417 height 19
click at [134, 342] on label "Handling purchase orders and vendors" at bounding box center [267, 328] width 449 height 33
click at [134, 372] on label "Tracking and fulfilling sales orders" at bounding box center [267, 362] width 449 height 33
click at [135, 323] on span "Handling purchase orders and vendors" at bounding box center [279, 328] width 417 height 19
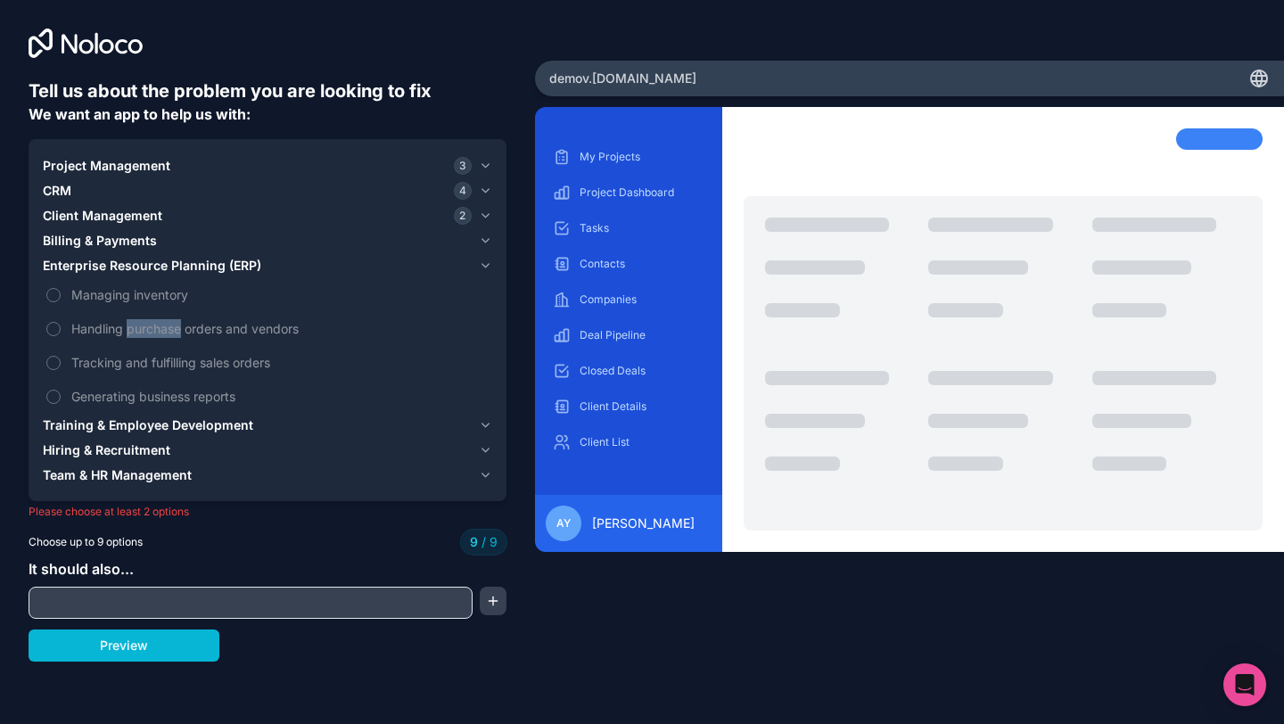
click at [121, 432] on span "Training & Employee Development" at bounding box center [148, 425] width 210 height 18
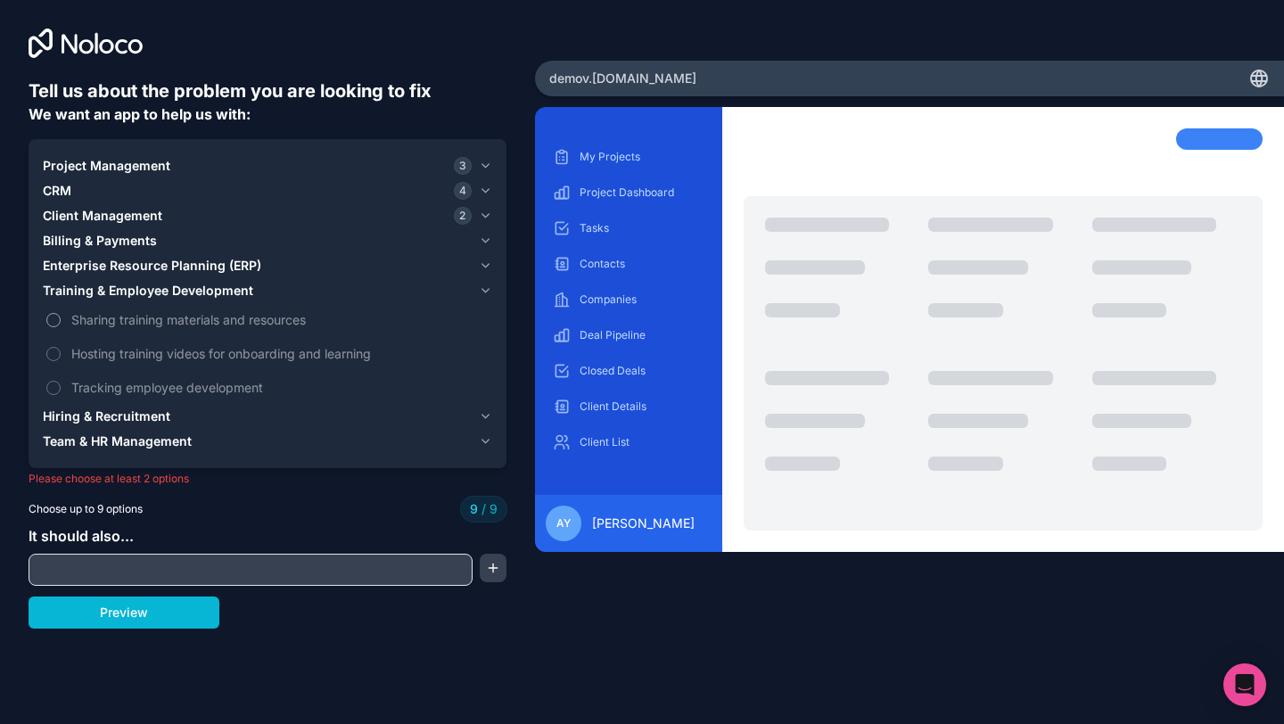
click at [65, 313] on label "Sharing training materials and resources" at bounding box center [267, 319] width 449 height 33
click at [226, 218] on div "Client Management 2" at bounding box center [257, 216] width 429 height 18
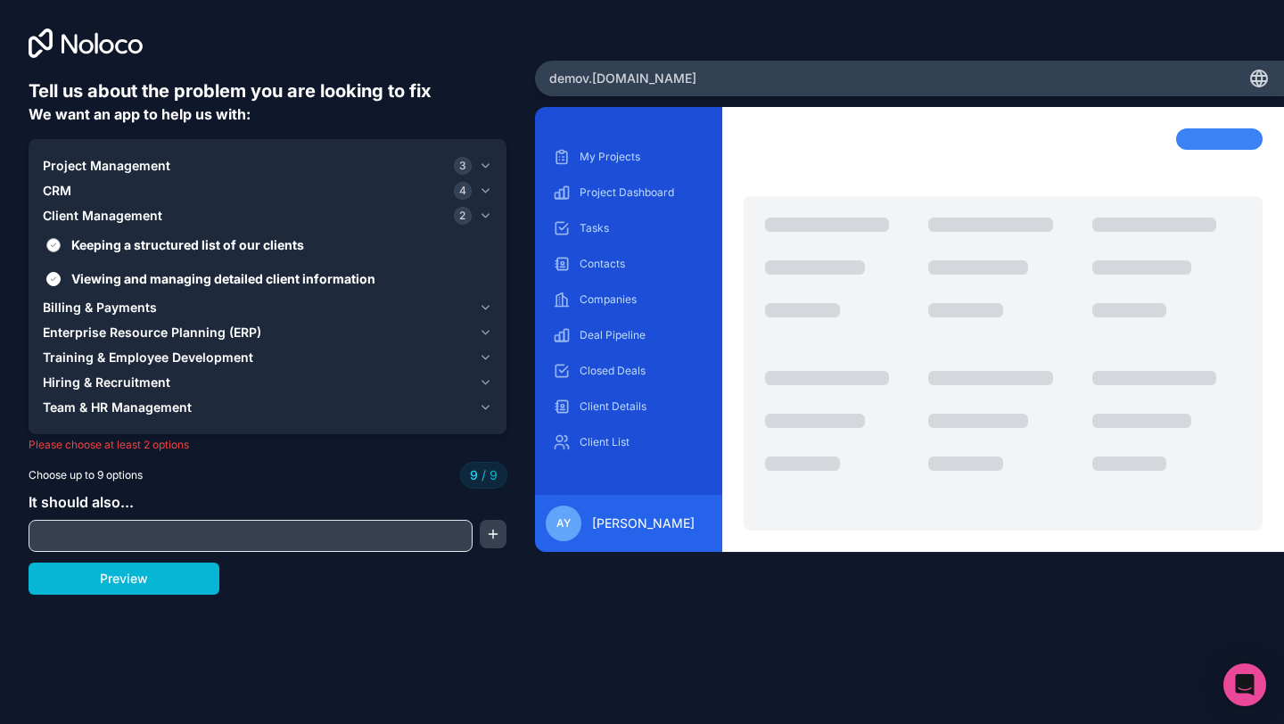
click at [58, 241] on button "Keeping a structured list of our clients" at bounding box center [53, 245] width 14 height 14
click at [54, 283] on button "Viewing and managing detailed client information" at bounding box center [53, 279] width 14 height 14
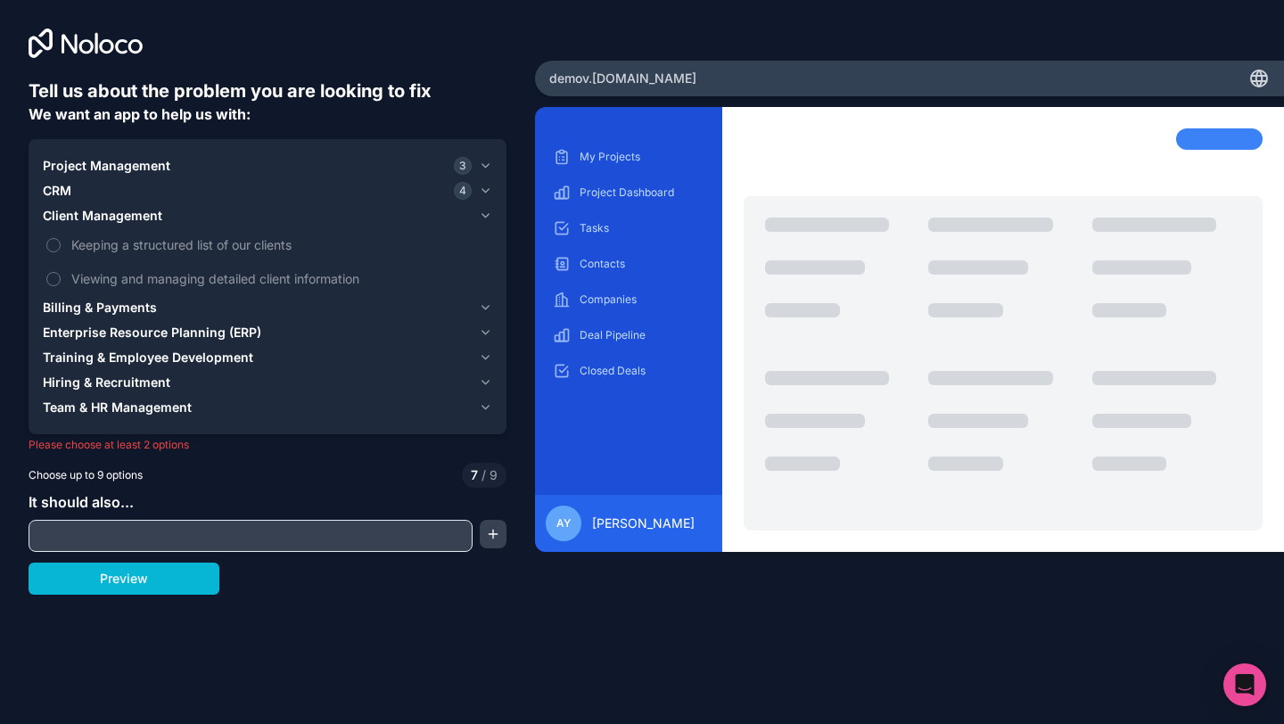
click at [131, 374] on span "Hiring & Recruitment" at bounding box center [107, 383] width 128 height 18
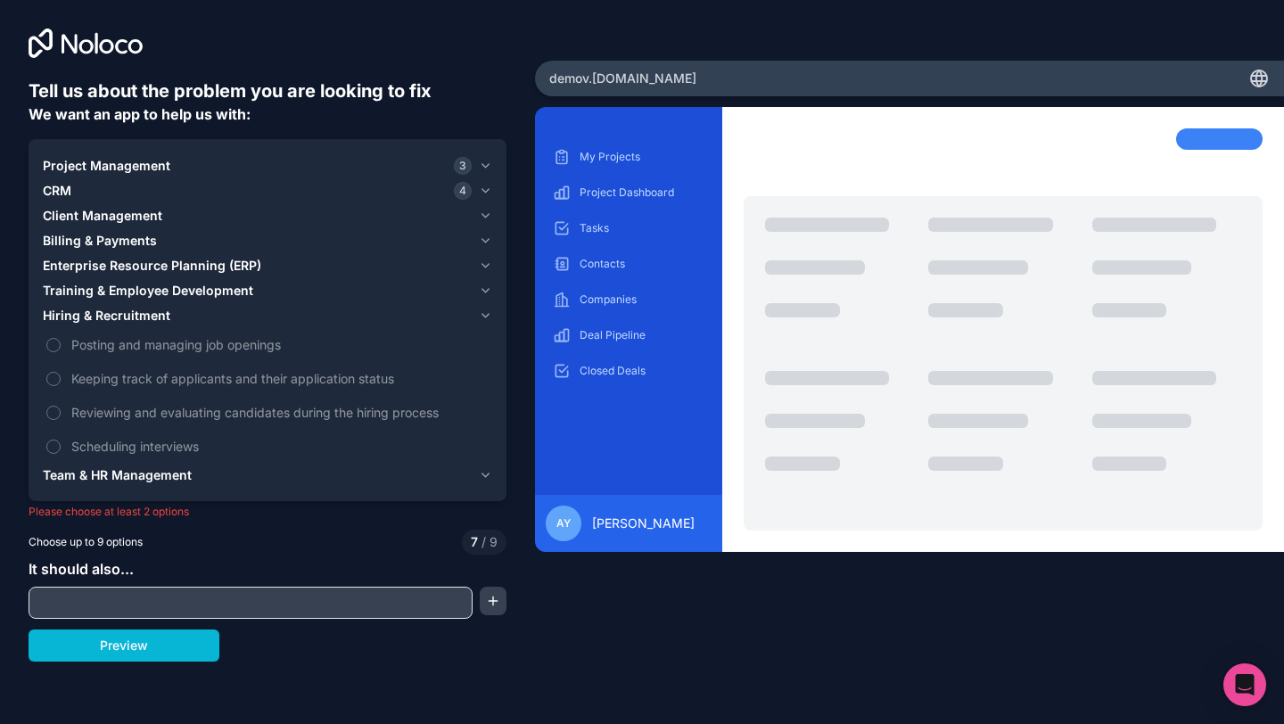
click at [150, 292] on span "Training & Employee Development" at bounding box center [148, 291] width 210 height 18
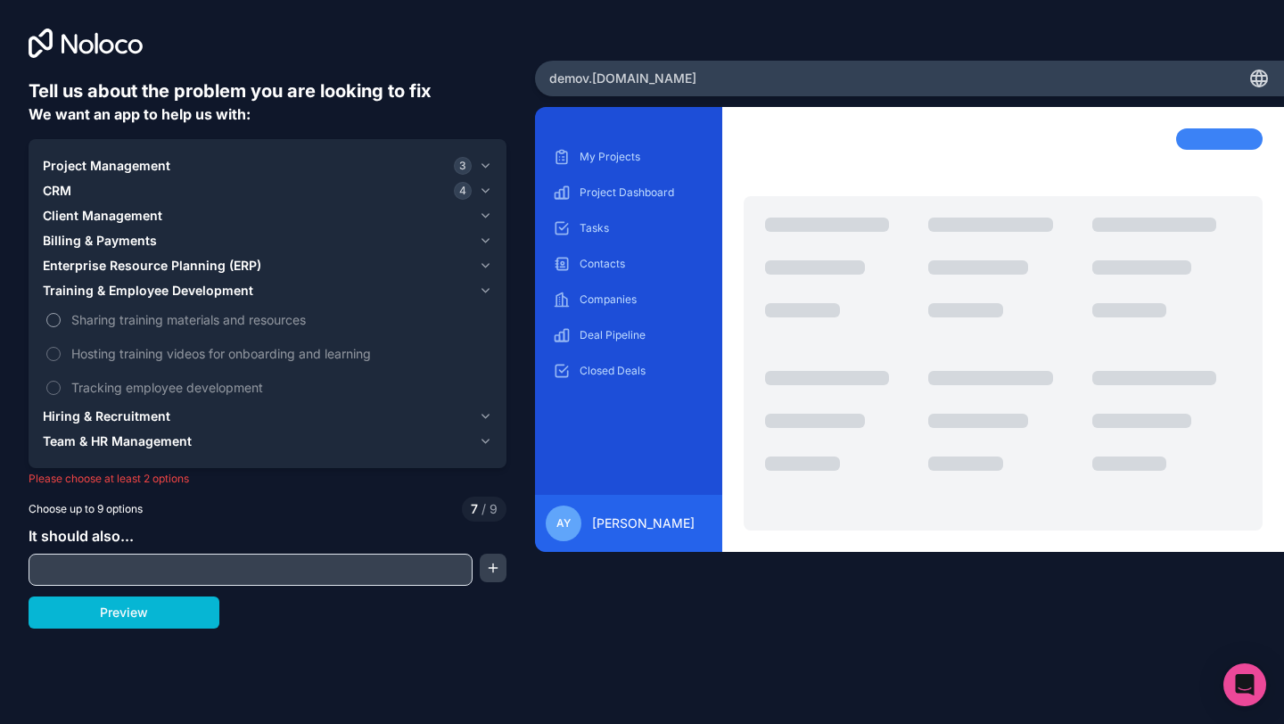
click at [52, 318] on button "Sharing training materials and resources" at bounding box center [53, 320] width 14 height 14
click at [52, 344] on label "Hosting training videos for onboarding and learning" at bounding box center [267, 353] width 449 height 33
click at [52, 347] on button "Hosting training videos for onboarding and learning" at bounding box center [53, 354] width 14 height 14
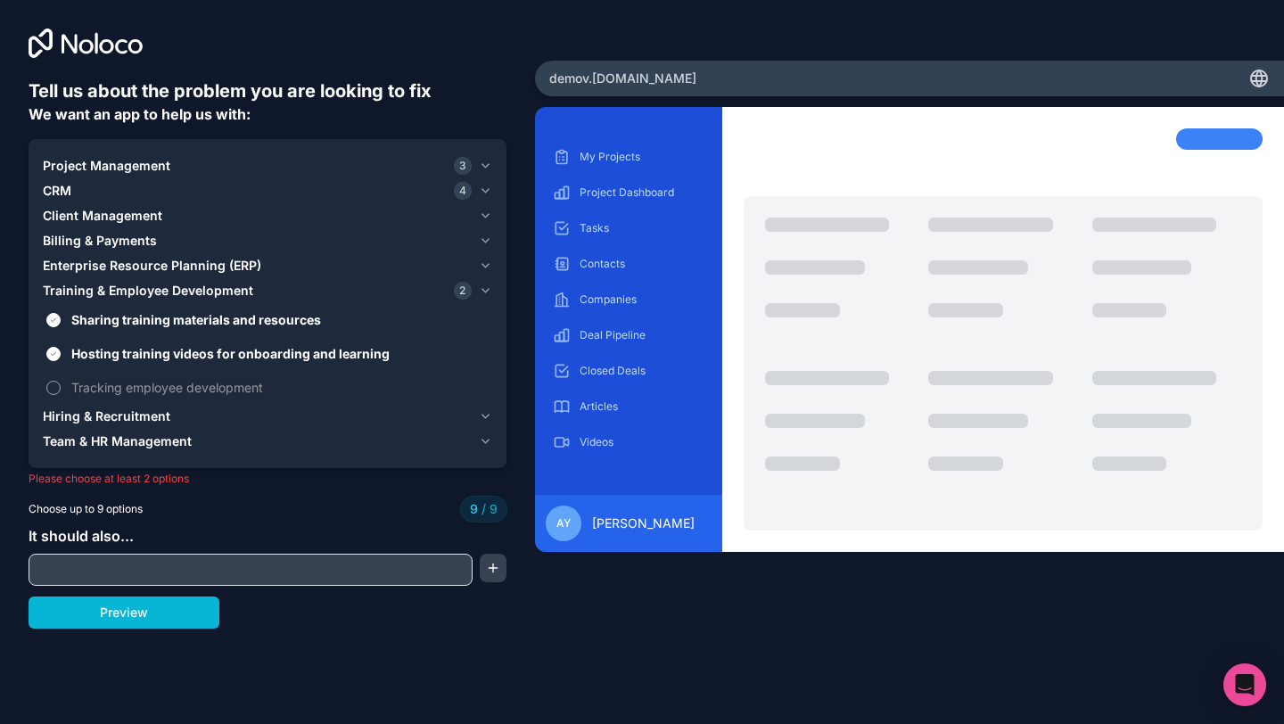
click at [52, 377] on label "Tracking employee development" at bounding box center [267, 387] width 449 height 33
click at [208, 210] on div "Client Management" at bounding box center [257, 216] width 429 height 18
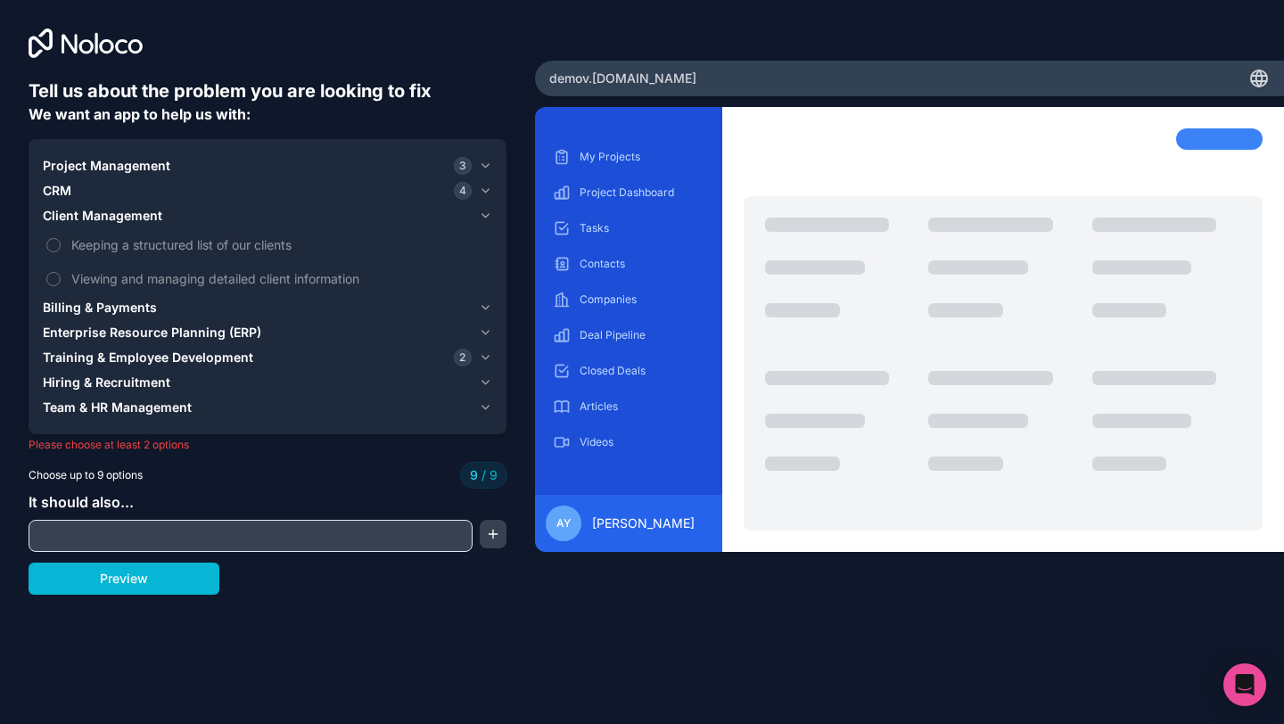
click at [111, 350] on span "Training & Employee Development" at bounding box center [148, 358] width 210 height 18
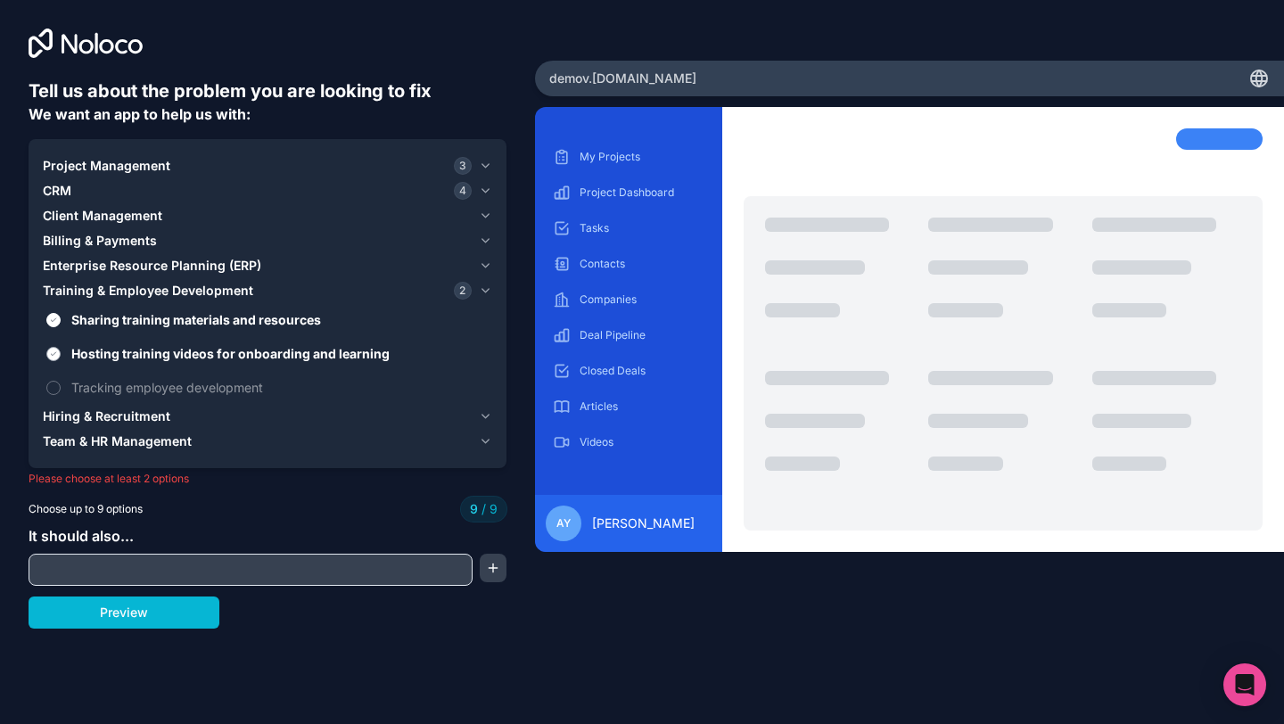
click at [61, 354] on label "Hosting training videos for onboarding and learning" at bounding box center [267, 353] width 449 height 33
click at [61, 354] on button "Hosting training videos for onboarding and learning" at bounding box center [53, 354] width 14 height 14
click at [50, 317] on button "Sharing training materials and resources" at bounding box center [53, 320] width 14 height 14
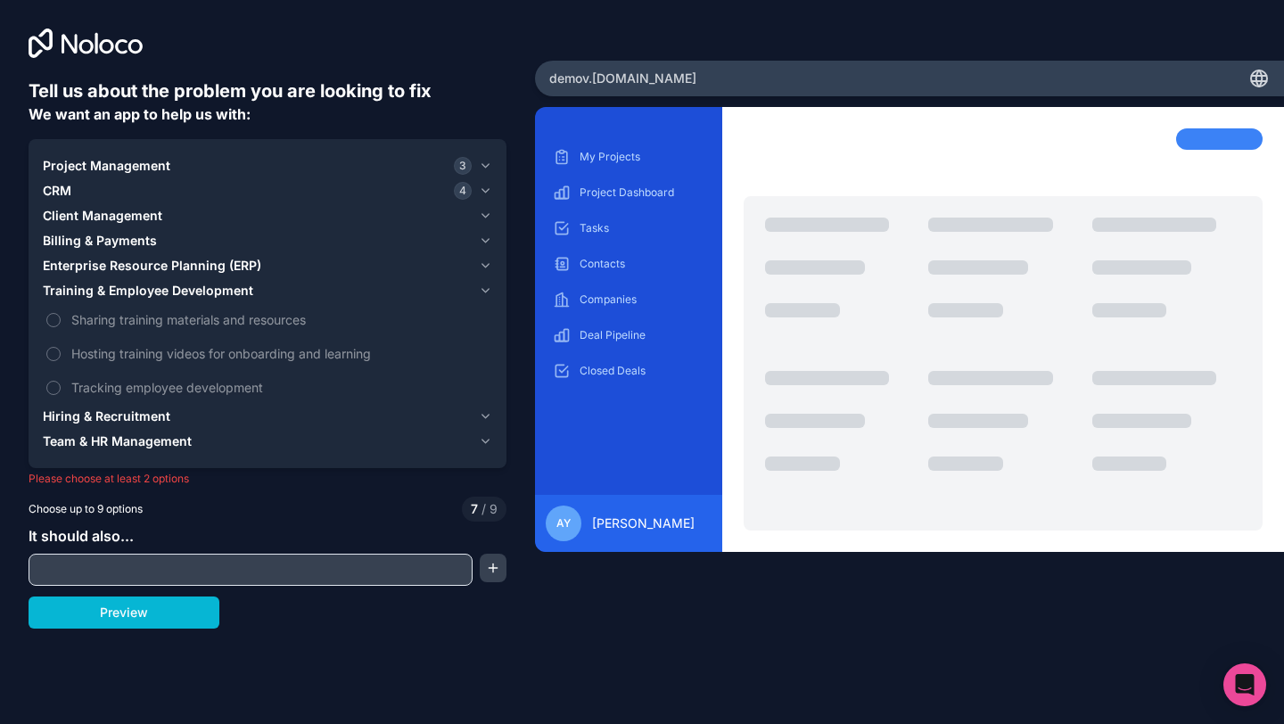
click at [78, 410] on span "Hiring & Recruitment" at bounding box center [107, 416] width 128 height 18
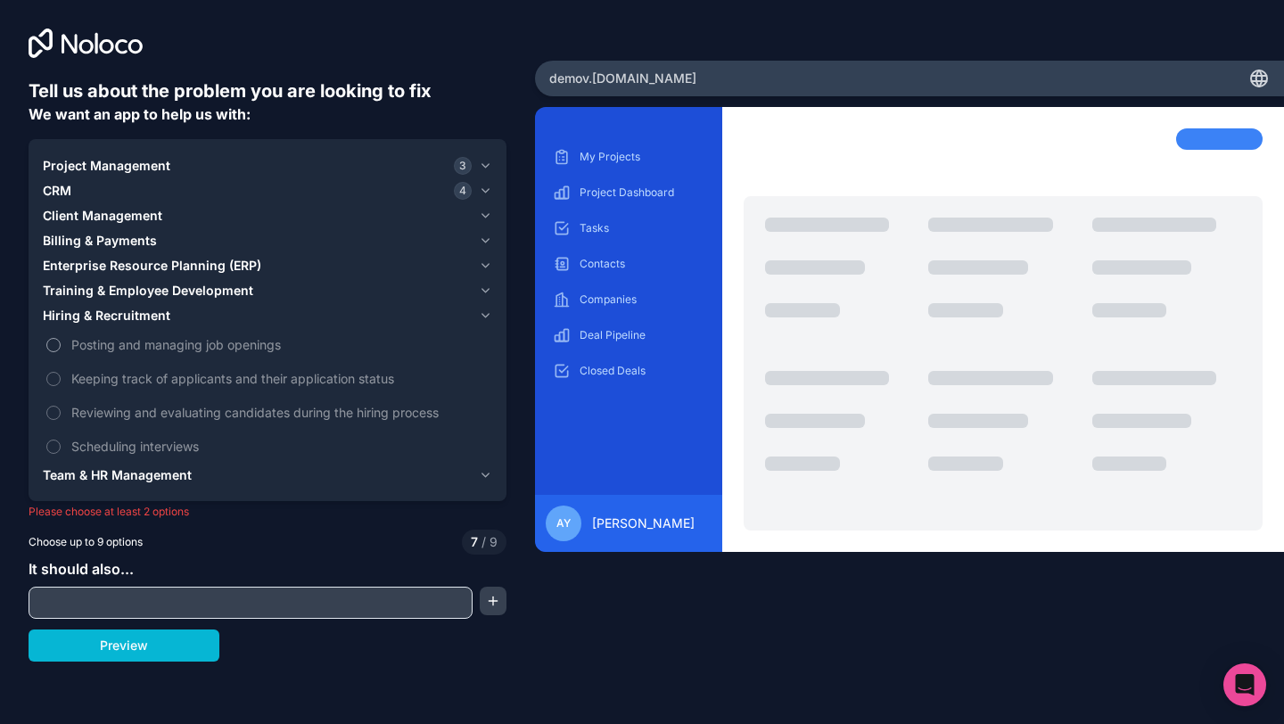
click at [64, 337] on label "Posting and managing job openings" at bounding box center [267, 344] width 449 height 33
click at [61, 338] on button "Posting and managing job openings" at bounding box center [53, 345] width 14 height 14
click at [66, 375] on label "Keeping track of applicants and their application status" at bounding box center [267, 378] width 449 height 33
click at [61, 375] on button "Keeping track of applicants and their application status" at bounding box center [53, 379] width 14 height 14
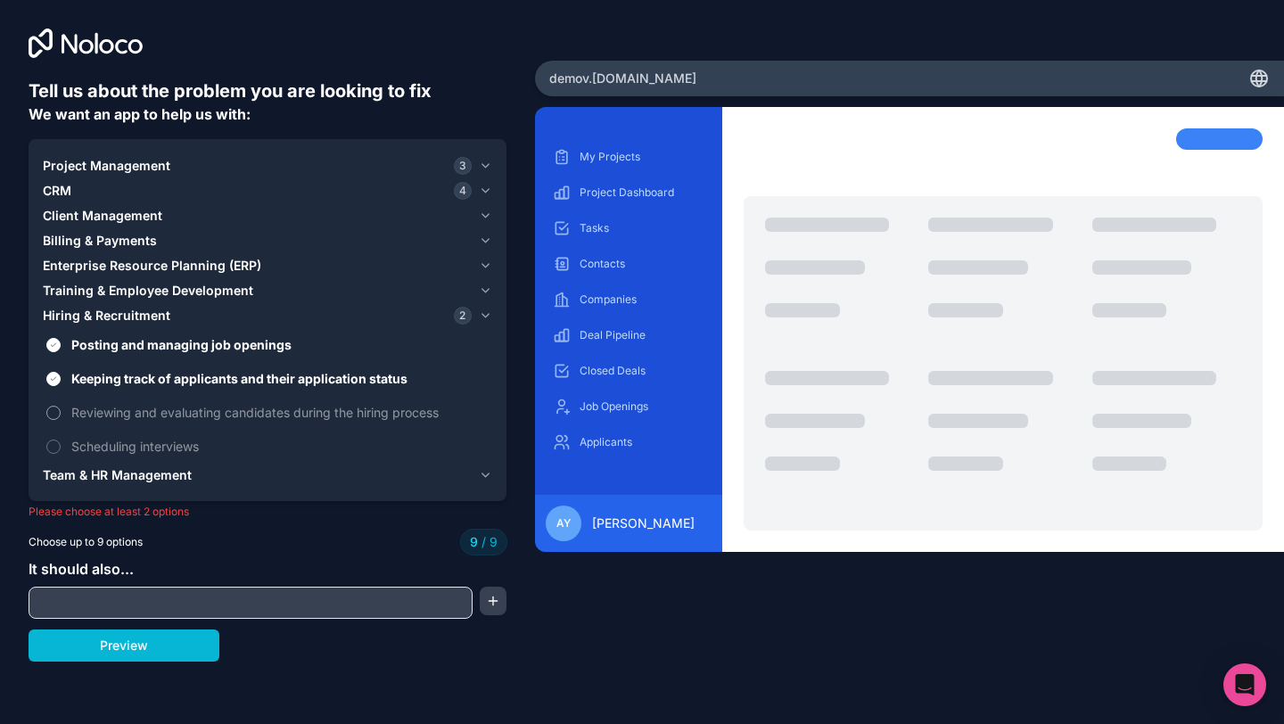
click at [71, 421] on span "Reviewing and evaluating candidates during the hiring process" at bounding box center [279, 412] width 417 height 19
click at [112, 466] on span "Team & HR Management" at bounding box center [117, 475] width 149 height 18
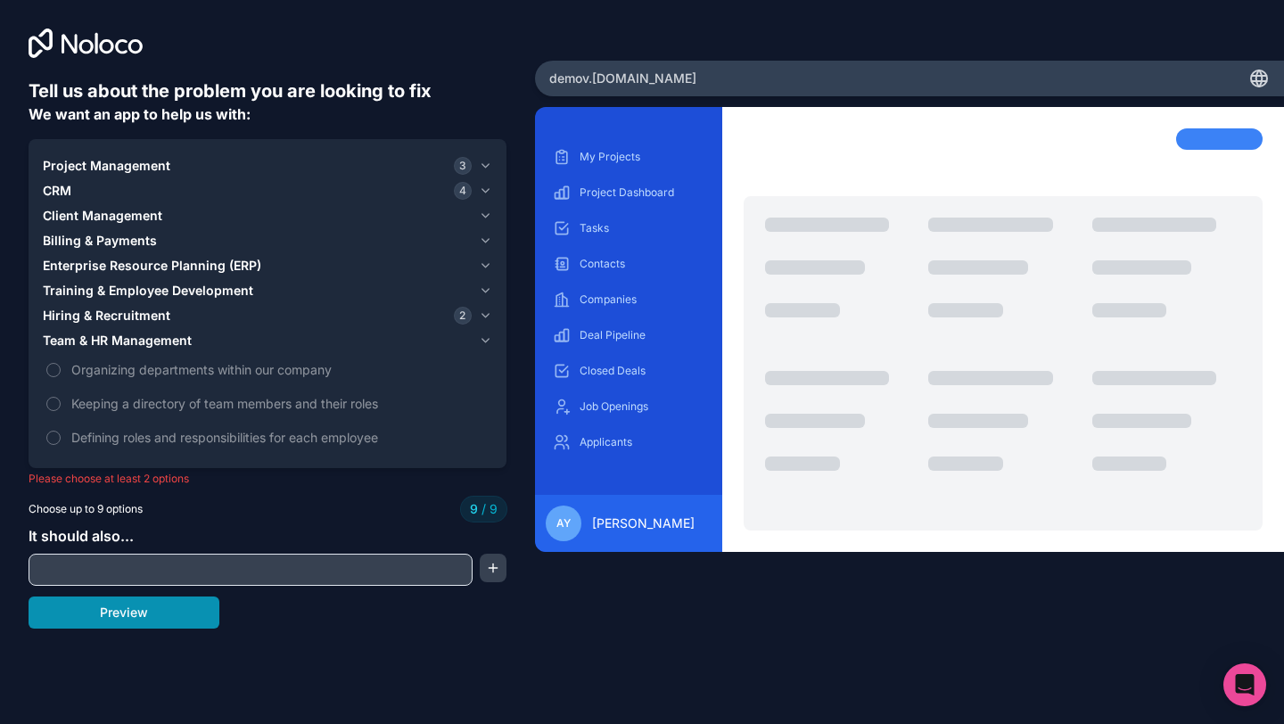
click at [128, 618] on button "Preview" at bounding box center [124, 612] width 191 height 32
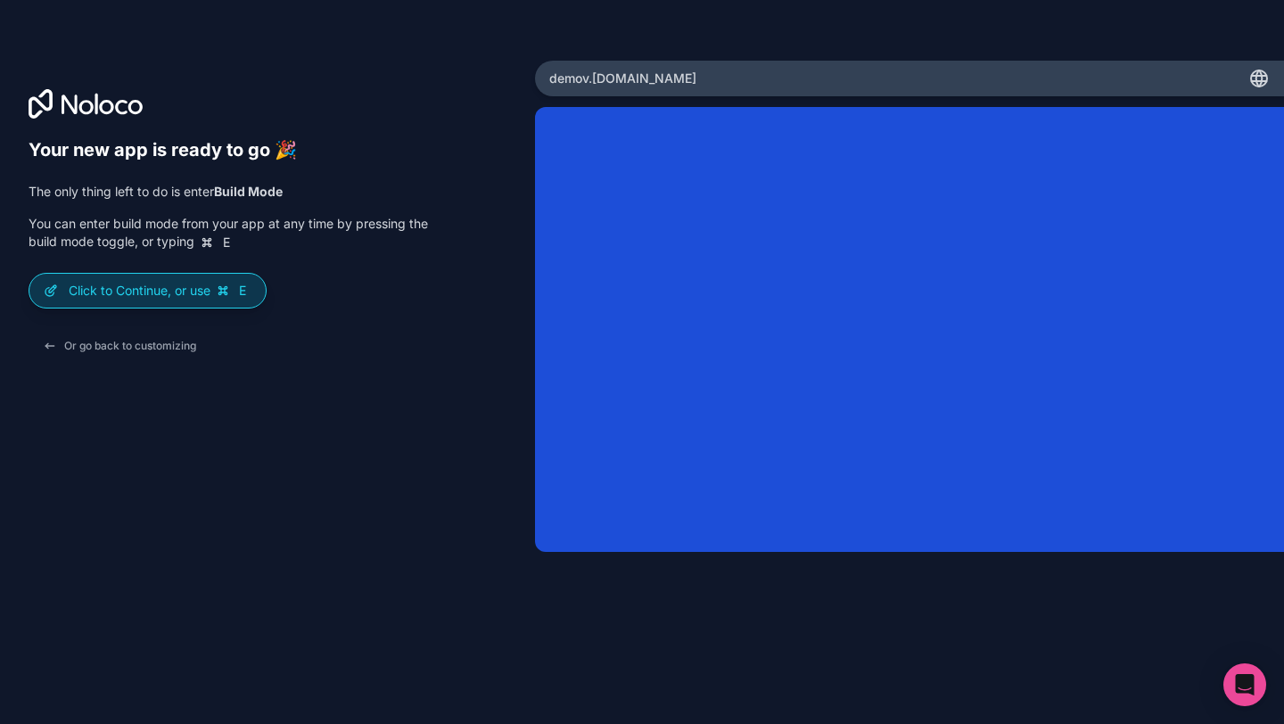
click at [163, 290] on p "Click to Continue, or use E" at bounding box center [160, 291] width 183 height 18
click at [163, 289] on p "Click to Continue, or use E" at bounding box center [160, 291] width 183 height 18
